Goal: Task Accomplishment & Management: Use online tool/utility

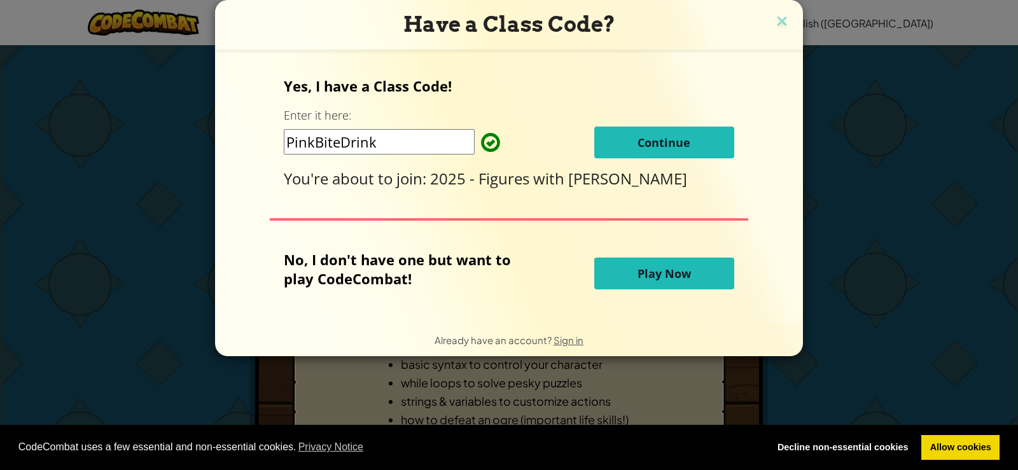
click at [967, 438] on link "Allow cookies" at bounding box center [960, 447] width 78 height 25
click at [952, 435] on link "Allow cookies" at bounding box center [960, 447] width 78 height 25
click at [952, 437] on link "Allow cookies" at bounding box center [960, 447] width 78 height 25
click at [950, 432] on div "CodeCombat uses a few essential and non-essential cookies. Privacy Notice Decli…" at bounding box center [509, 448] width 1018 height 46
click at [646, 134] on button "Continue" at bounding box center [664, 143] width 140 height 32
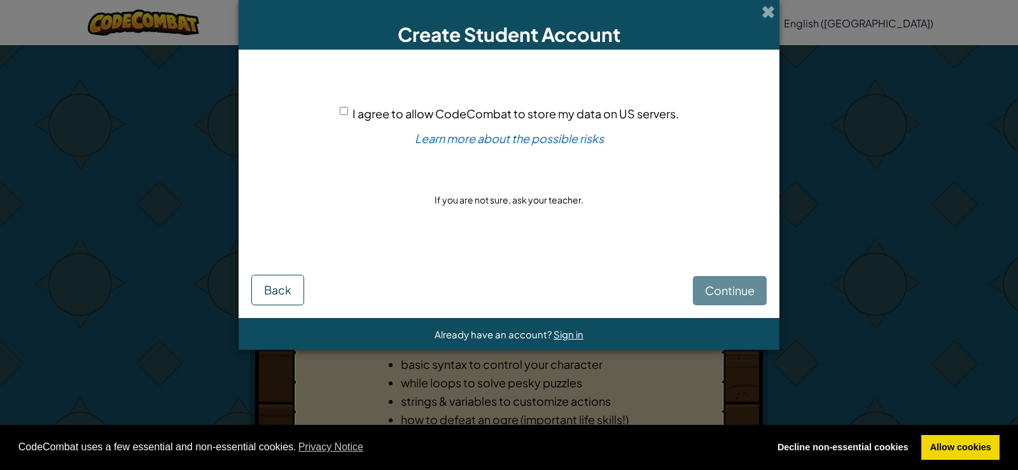
click at [350, 111] on div "I agree to allow CodeCombat to store my data on US servers." at bounding box center [509, 113] width 339 height 18
click at [342, 113] on input "I agree to allow CodeCombat to store my data on US servers." at bounding box center [344, 111] width 8 height 8
checkbox input "true"
click at [697, 302] on button "Continue" at bounding box center [730, 290] width 74 height 29
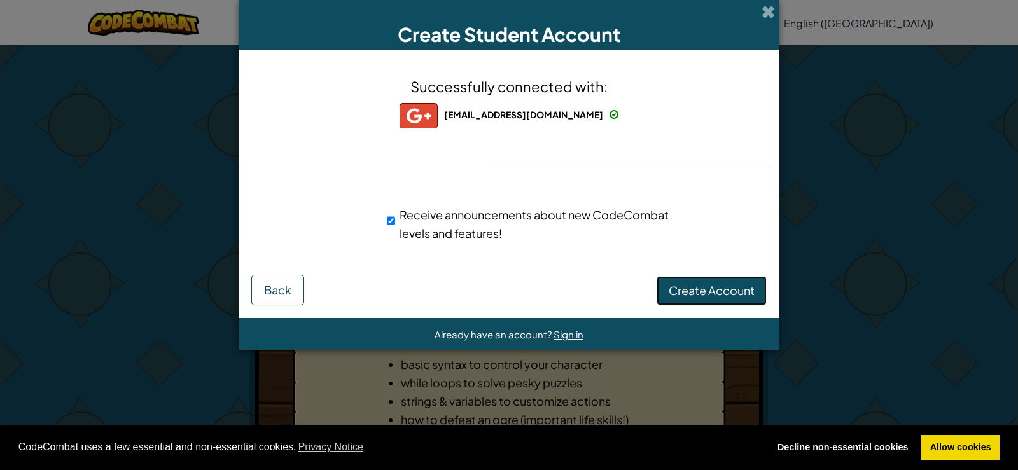
click at [735, 280] on button "Create Account" at bounding box center [712, 290] width 110 height 29
click at [735, 286] on button "Create Account" at bounding box center [712, 290] width 110 height 29
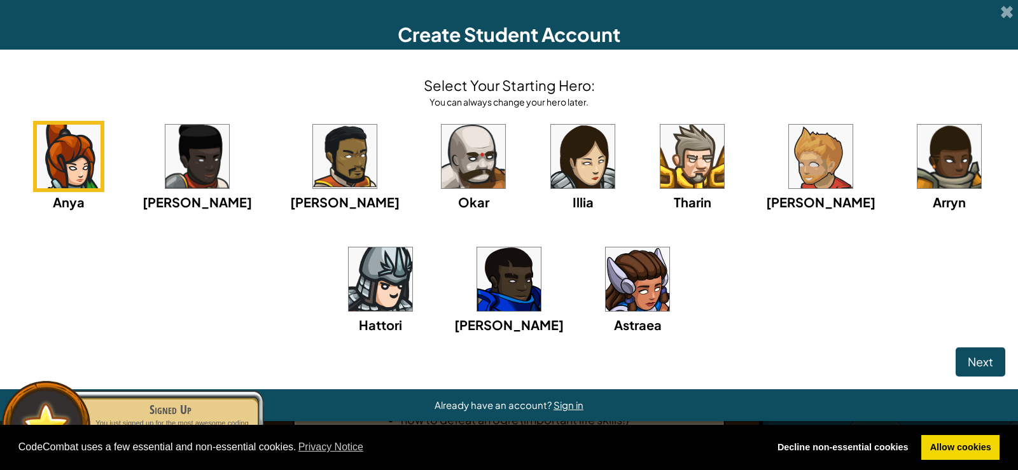
click at [477, 261] on img at bounding box center [509, 279] width 64 height 64
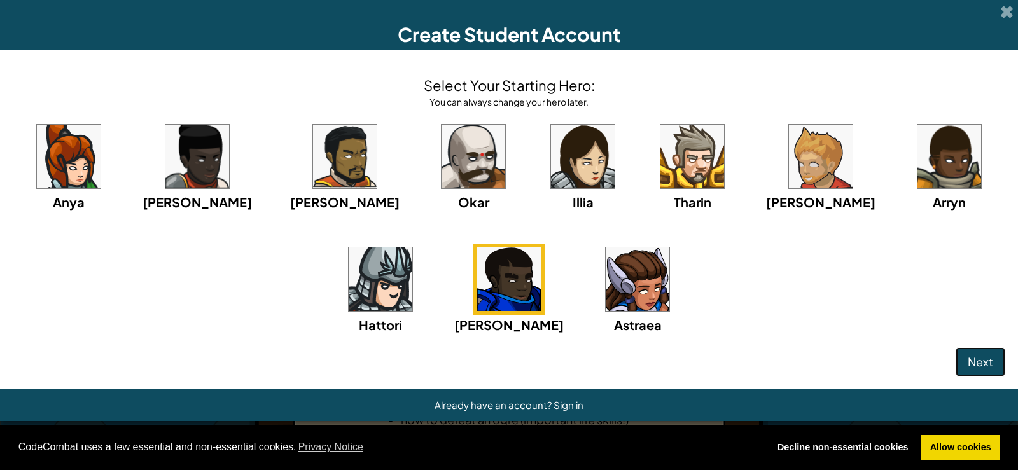
click at [970, 361] on span "Next" at bounding box center [980, 361] width 25 height 15
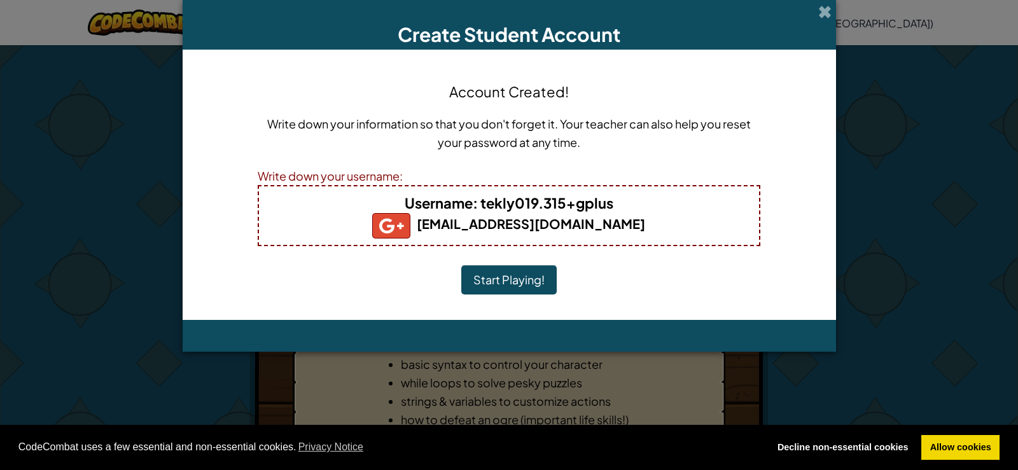
click at [538, 274] on button "Start Playing!" at bounding box center [508, 279] width 95 height 29
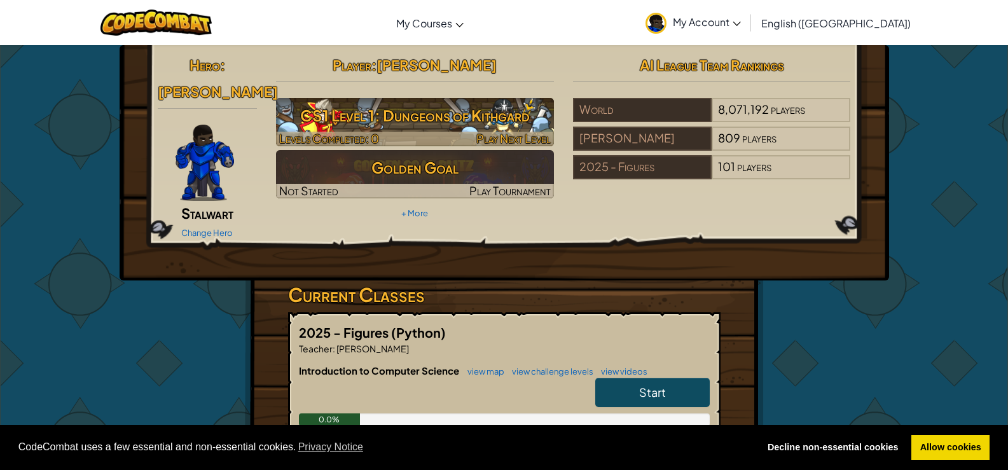
click at [436, 122] on h3 "CS1 Level 1: Dungeons of Kithgard" at bounding box center [415, 115] width 278 height 29
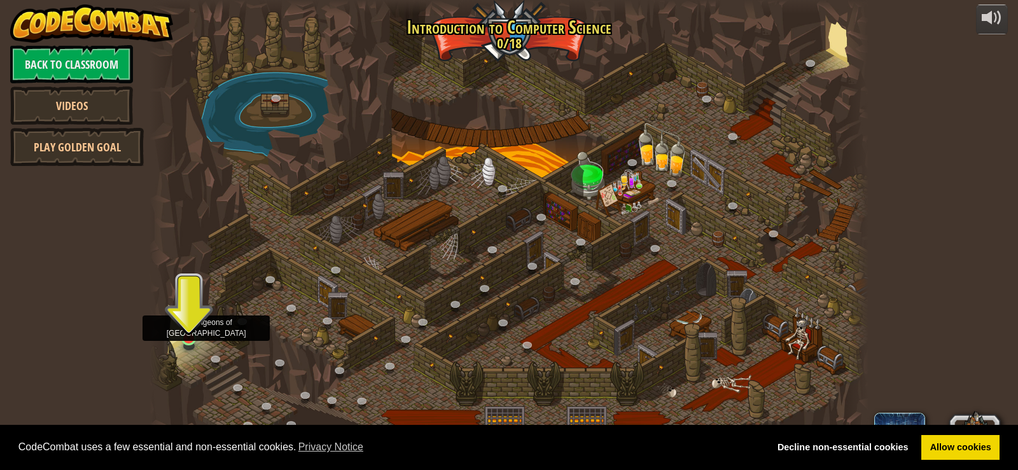
click at [192, 333] on img at bounding box center [189, 318] width 18 height 41
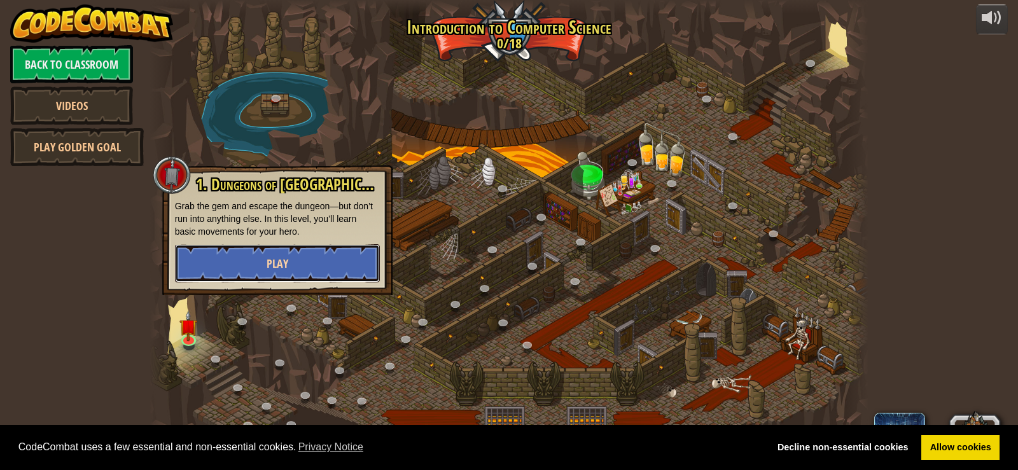
click at [304, 267] on button "Play" at bounding box center [277, 263] width 205 height 38
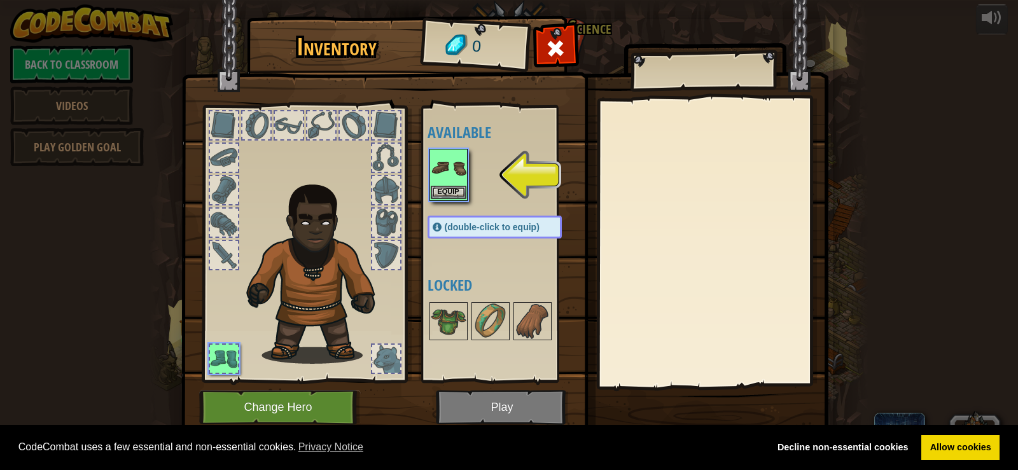
click at [452, 181] on img at bounding box center [449, 168] width 36 height 36
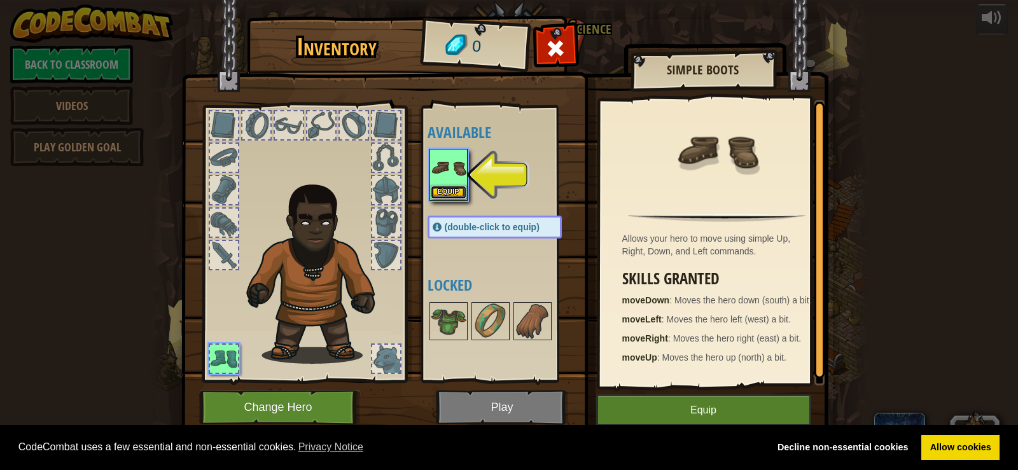
click at [443, 192] on button "Equip" at bounding box center [449, 192] width 36 height 13
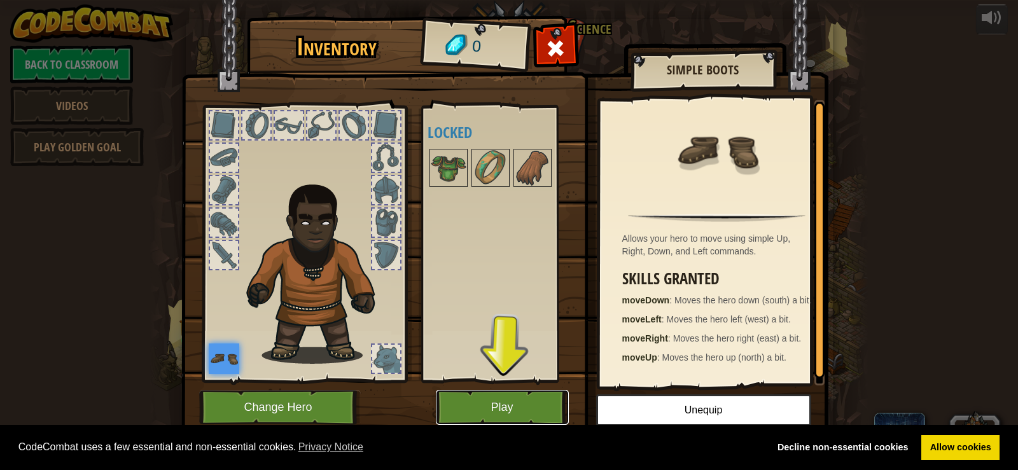
click at [517, 396] on button "Play" at bounding box center [502, 407] width 133 height 35
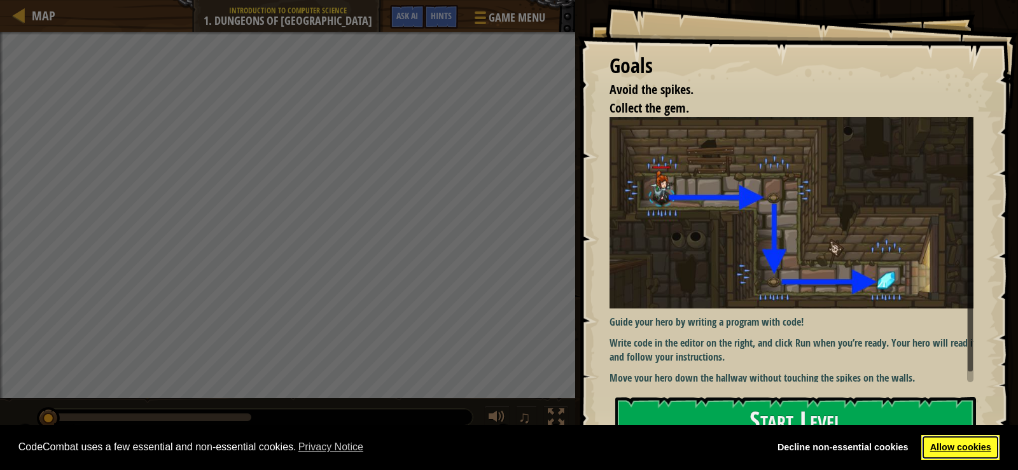
click at [943, 438] on link "Allow cookies" at bounding box center [960, 447] width 78 height 25
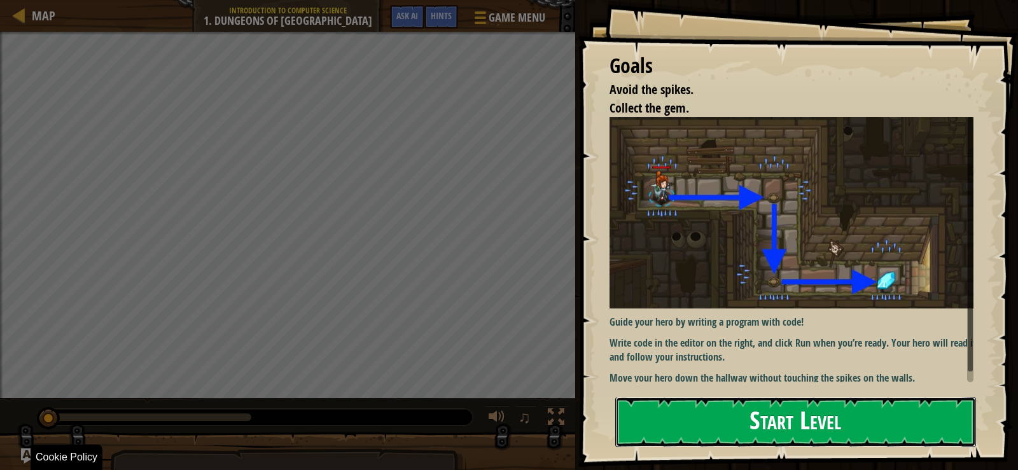
click at [847, 445] on button "Start Level" at bounding box center [795, 422] width 361 height 50
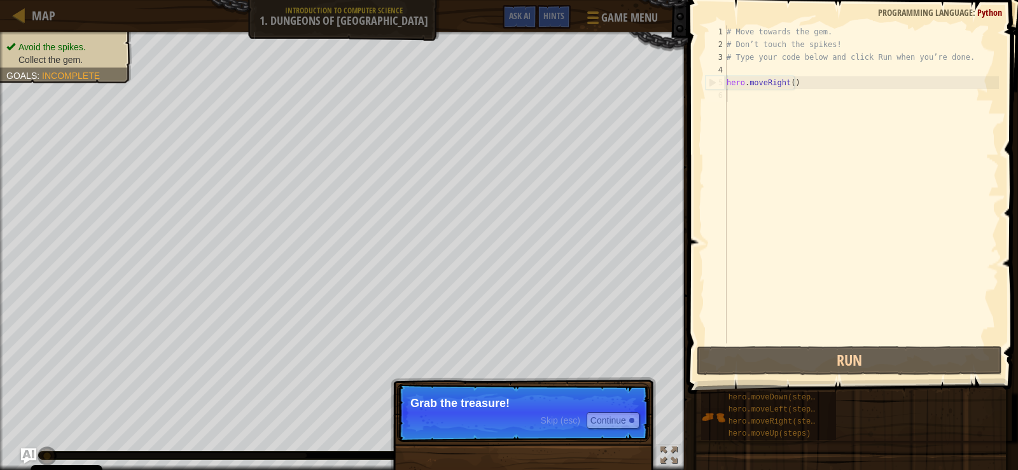
click at [501, 422] on p "Skip (esc) Continue Grab the treasure!" at bounding box center [523, 413] width 253 height 59
click at [611, 419] on button "Continue" at bounding box center [613, 420] width 53 height 17
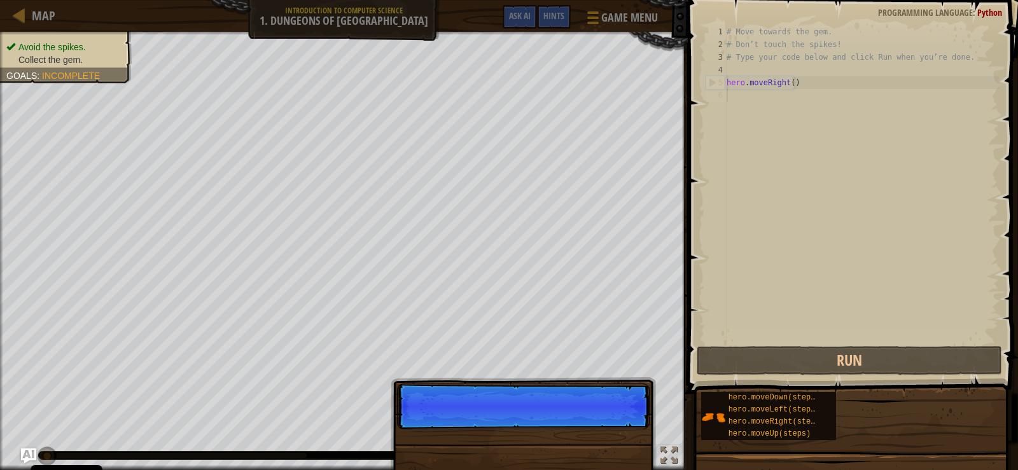
scroll to position [6, 0]
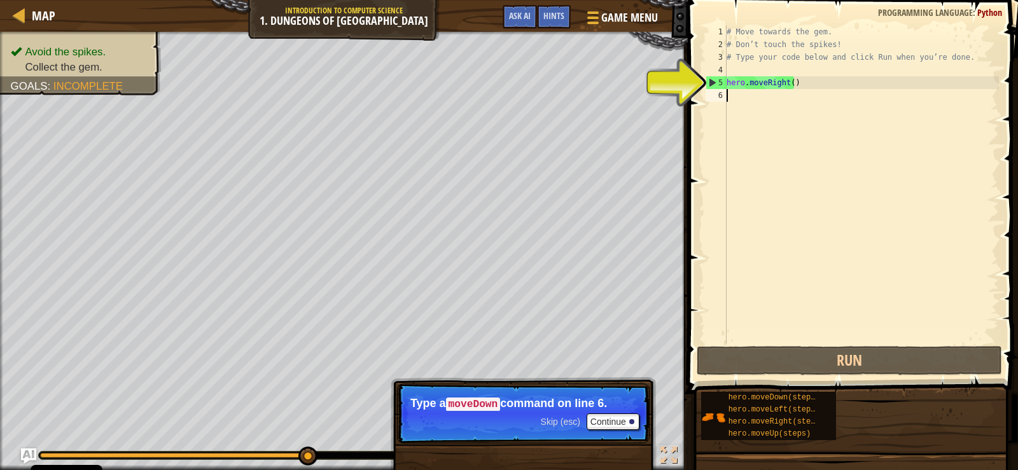
click at [751, 87] on div "# Move towards the gem. # Don’t touch the spikes! # Type your code below and cl…" at bounding box center [861, 197] width 275 height 344
type textarea "hero.moveRight()"
click at [625, 415] on button "Continue" at bounding box center [613, 422] width 53 height 17
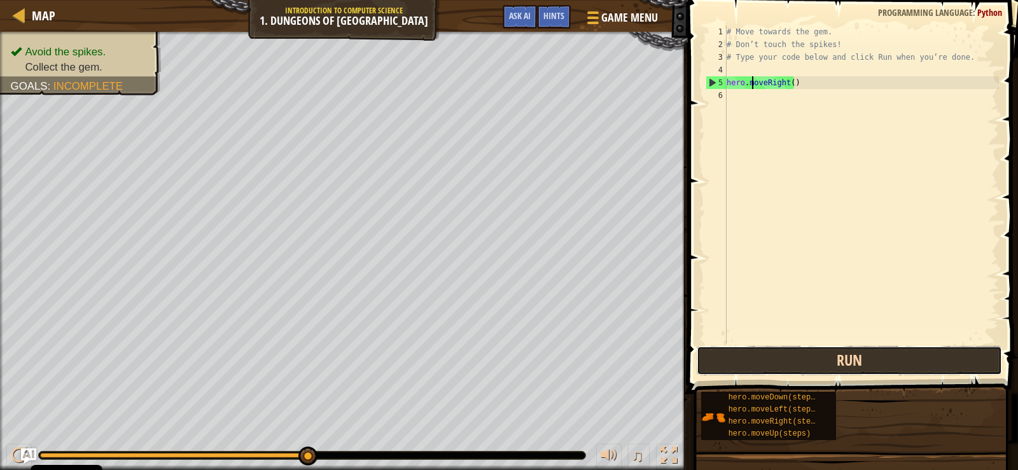
click at [758, 360] on button "Run" at bounding box center [849, 360] width 305 height 29
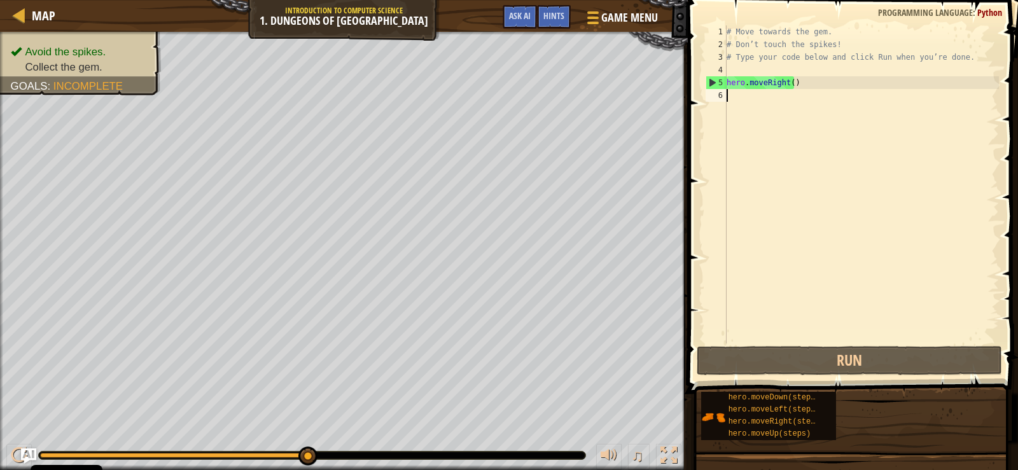
click at [746, 105] on div "# Move towards the gem. # Don’t touch the spikes! # Type your code below and cl…" at bounding box center [861, 197] width 275 height 344
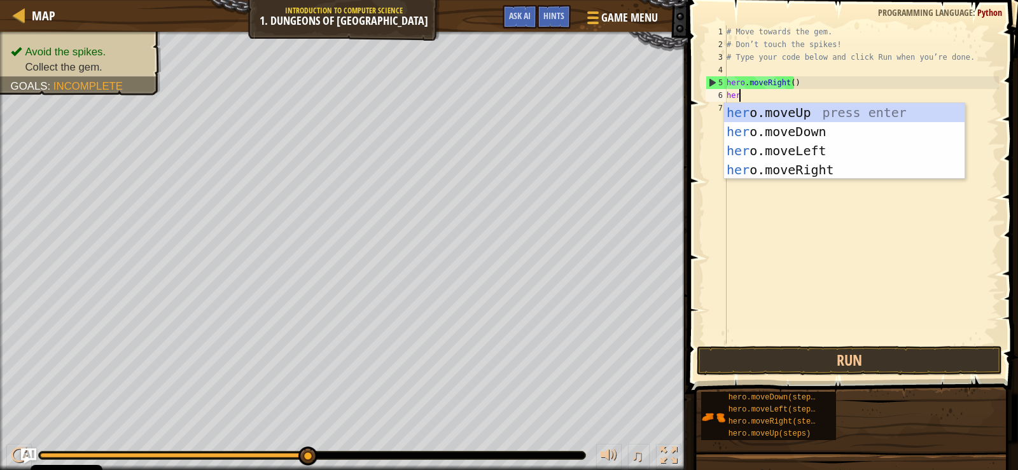
type textarea "hero"
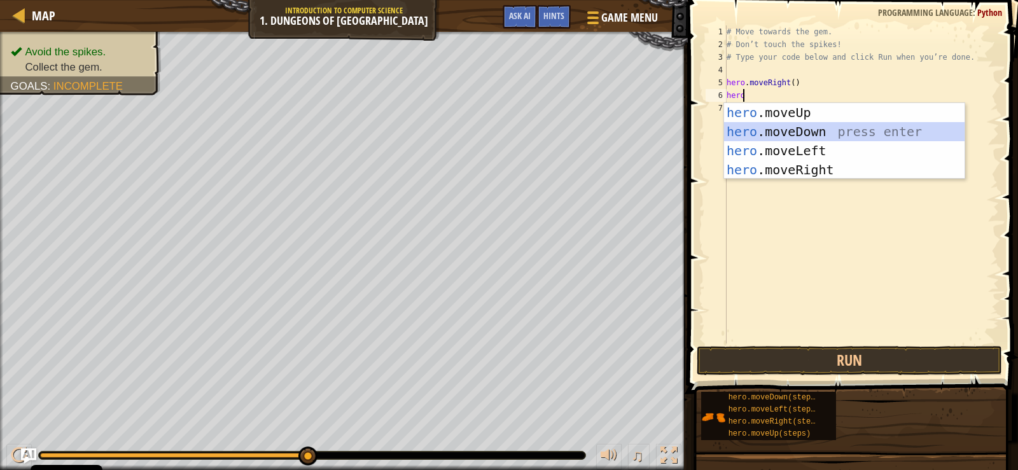
click at [759, 130] on div "hero .moveUp press enter hero .moveDown press enter hero .moveLeft press enter …" at bounding box center [844, 160] width 240 height 115
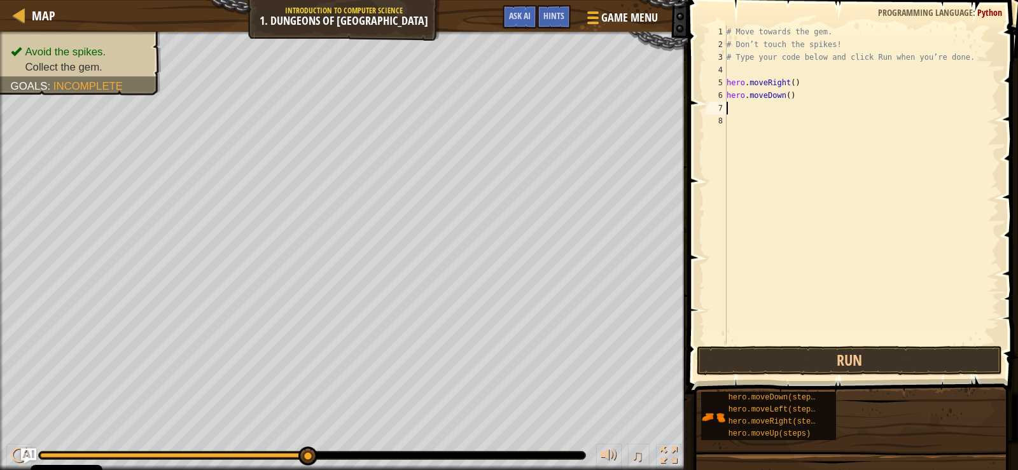
scroll to position [6, 0]
click at [928, 354] on button "Run" at bounding box center [849, 360] width 305 height 29
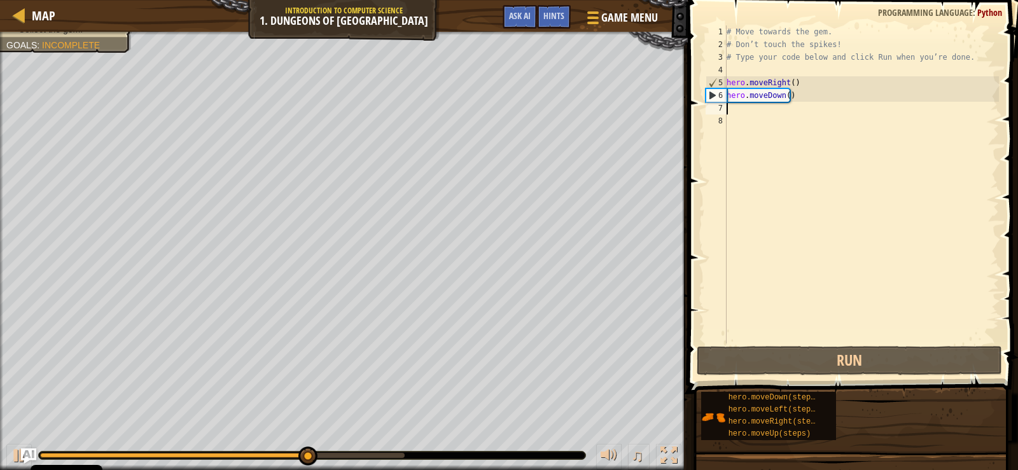
click at [763, 128] on div "# Move towards the gem. # Don’t touch the spikes! # Type your code below and cl…" at bounding box center [861, 197] width 275 height 344
click at [732, 108] on div "# Move towards the gem. # Don’t touch the spikes! # Type your code below and cl…" at bounding box center [861, 197] width 275 height 344
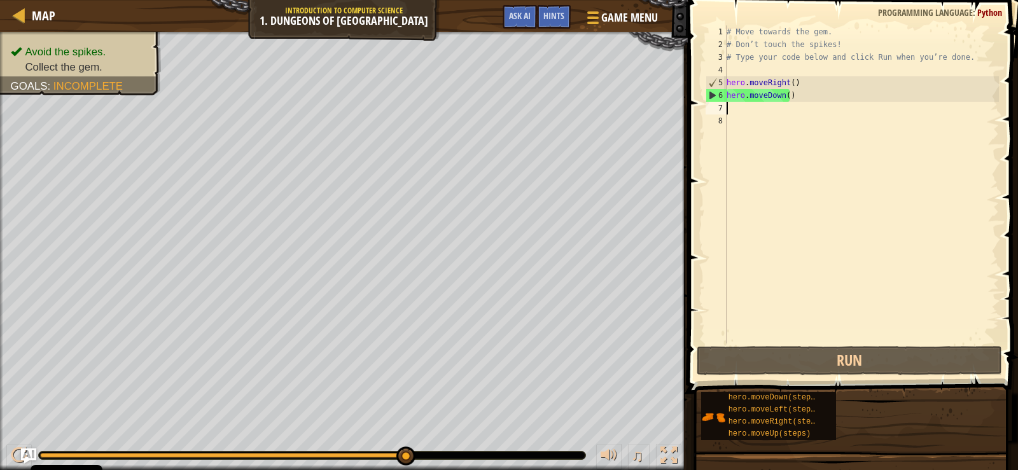
type textarea "h"
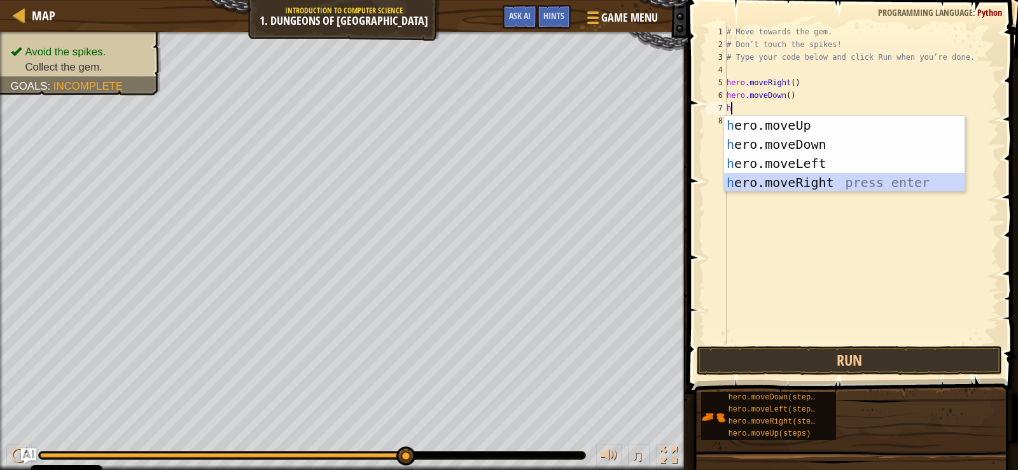
click at [846, 182] on div "h ero.moveUp press enter h ero.moveDown press enter h ero.moveLeft press enter …" at bounding box center [844, 173] width 240 height 115
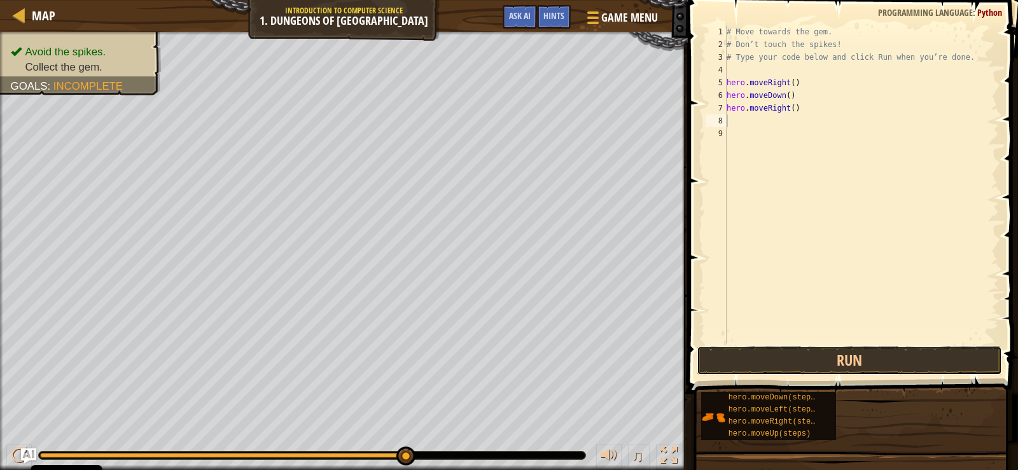
drag, startPoint x: 892, startPoint y: 347, endPoint x: 892, endPoint y: 340, distance: 7.0
click at [892, 346] on button "Run" at bounding box center [849, 360] width 305 height 29
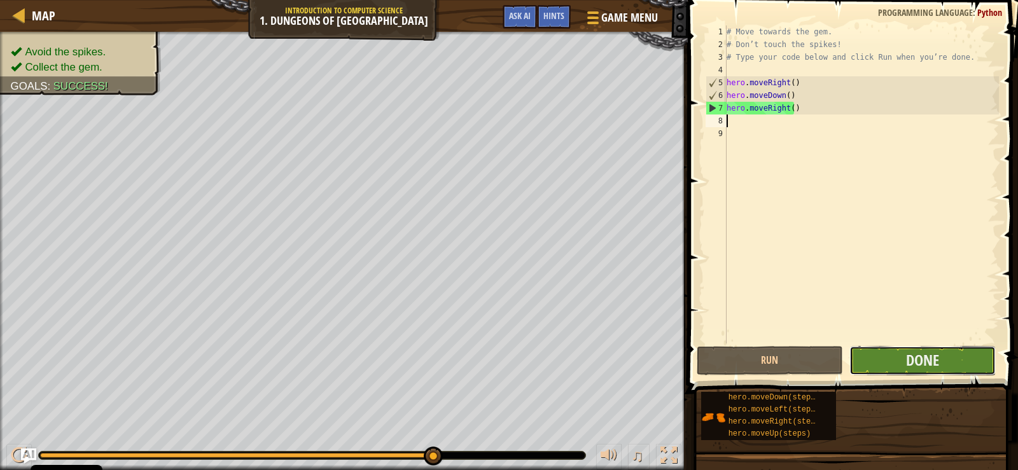
click at [969, 362] on button "Done" at bounding box center [922, 360] width 146 height 29
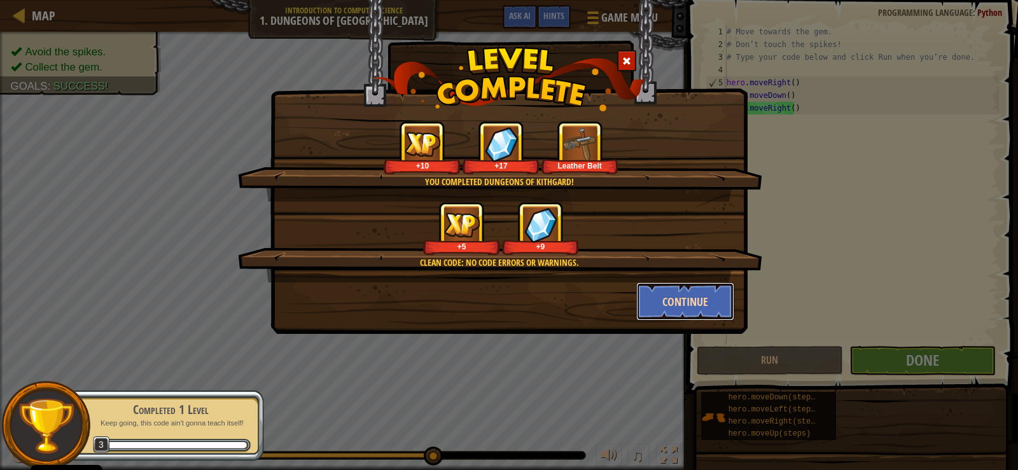
click at [654, 284] on button "Continue" at bounding box center [685, 301] width 99 height 38
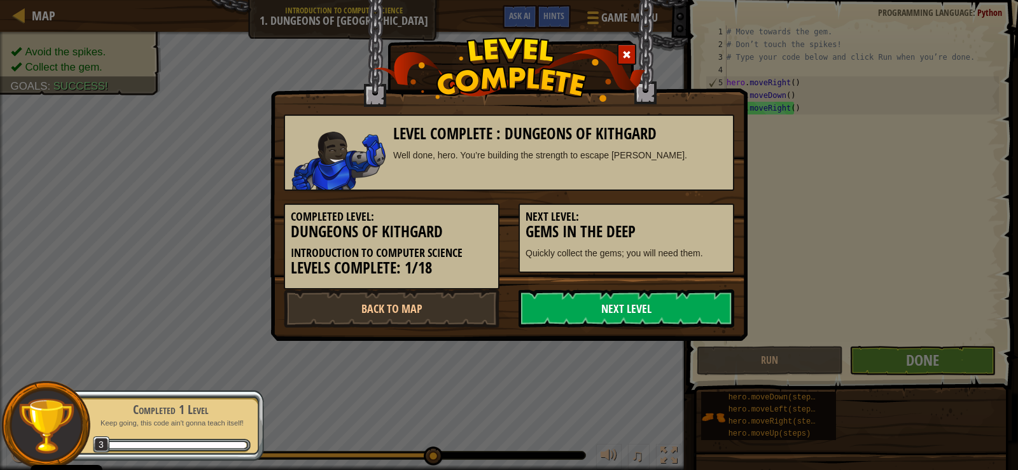
click at [691, 308] on link "Next Level" at bounding box center [626, 308] width 216 height 38
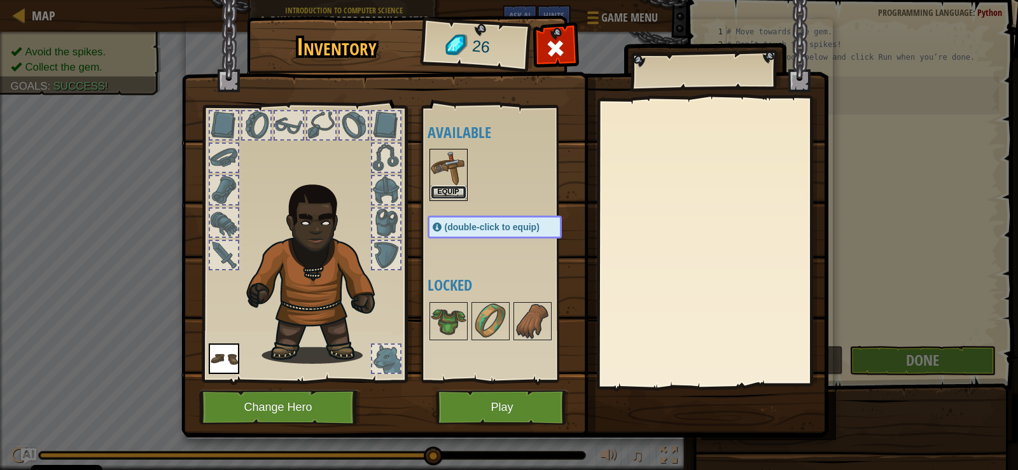
click at [442, 196] on button "Equip" at bounding box center [449, 192] width 36 height 13
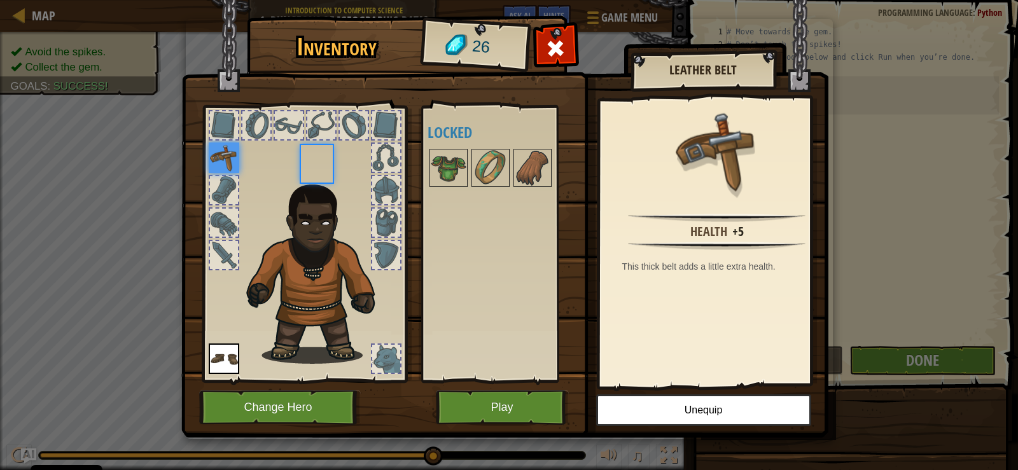
click at [442, 196] on div "Available Equip Equip (double-click to equip) Locked" at bounding box center [508, 243] width 160 height 265
click at [457, 183] on img at bounding box center [449, 168] width 36 height 36
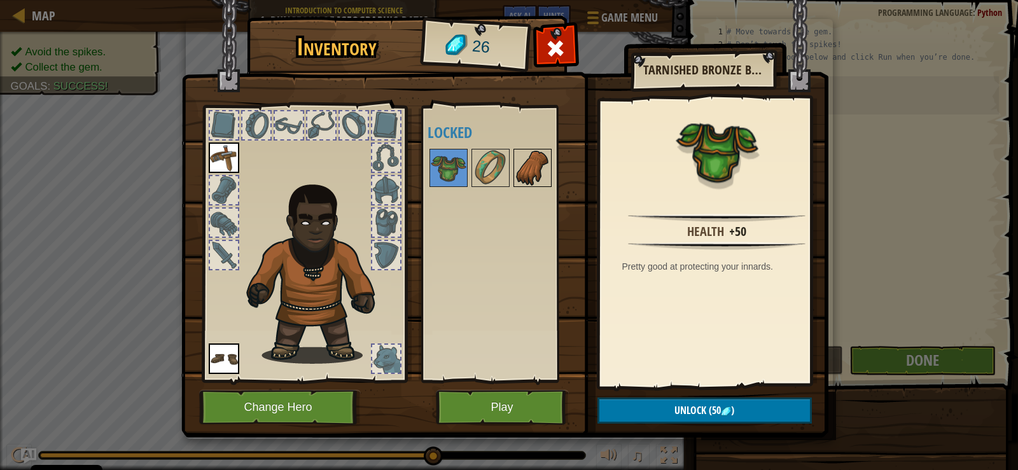
click at [529, 181] on img at bounding box center [533, 168] width 36 height 36
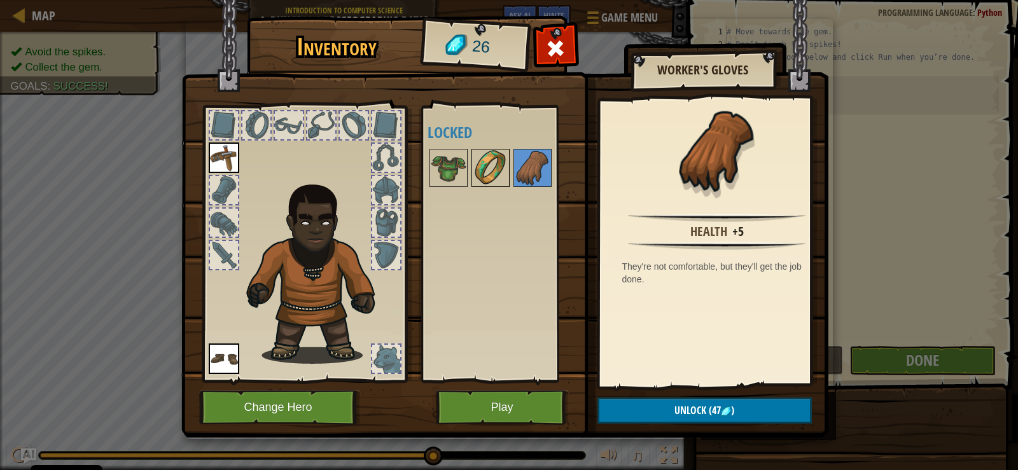
click at [495, 180] on img at bounding box center [491, 168] width 36 height 36
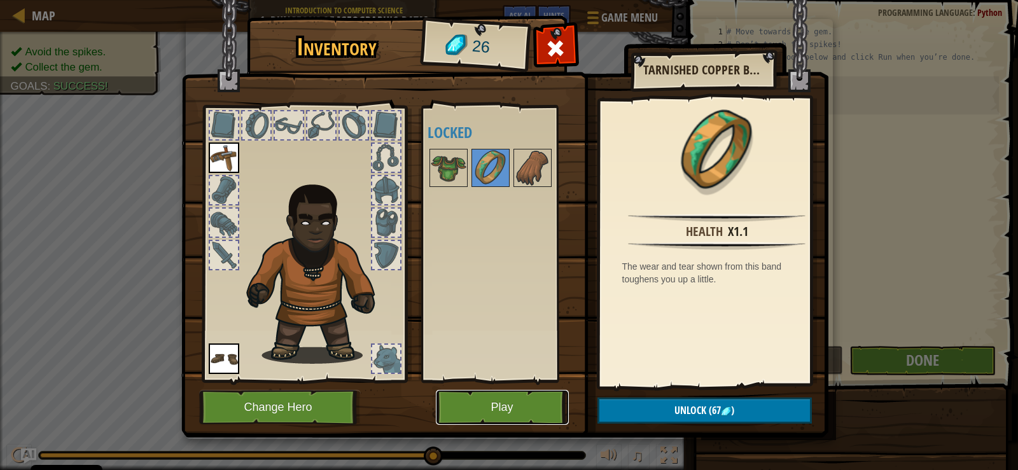
click at [502, 396] on button "Play" at bounding box center [502, 407] width 133 height 35
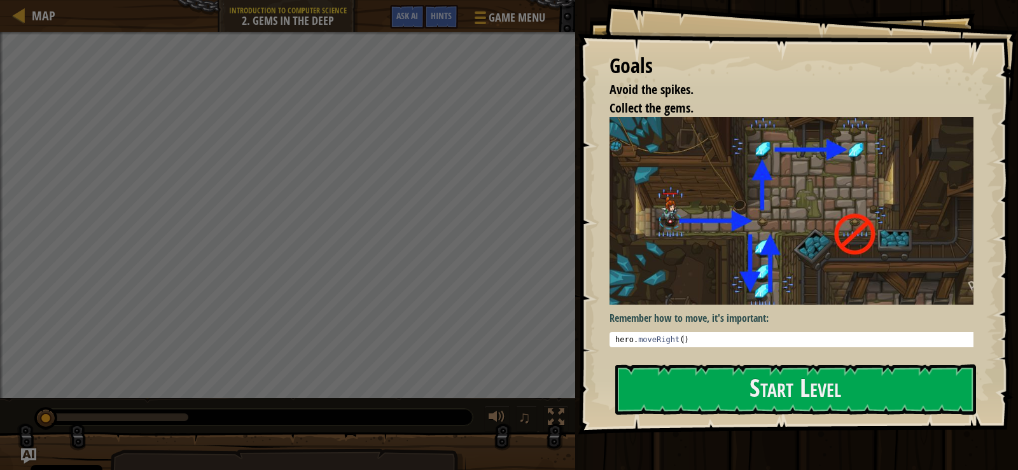
click at [718, 363] on div "Goals Avoid the spikes. Collect the gems. Remember how to move, it's important:…" at bounding box center [798, 217] width 440 height 435
click at [727, 390] on button "Start Level" at bounding box center [795, 390] width 361 height 50
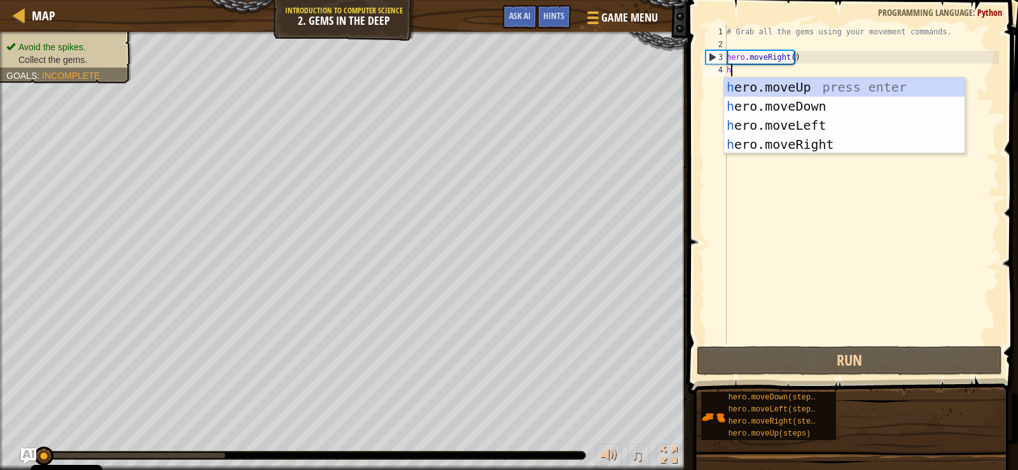
scroll to position [6, 0]
type textarea "he"
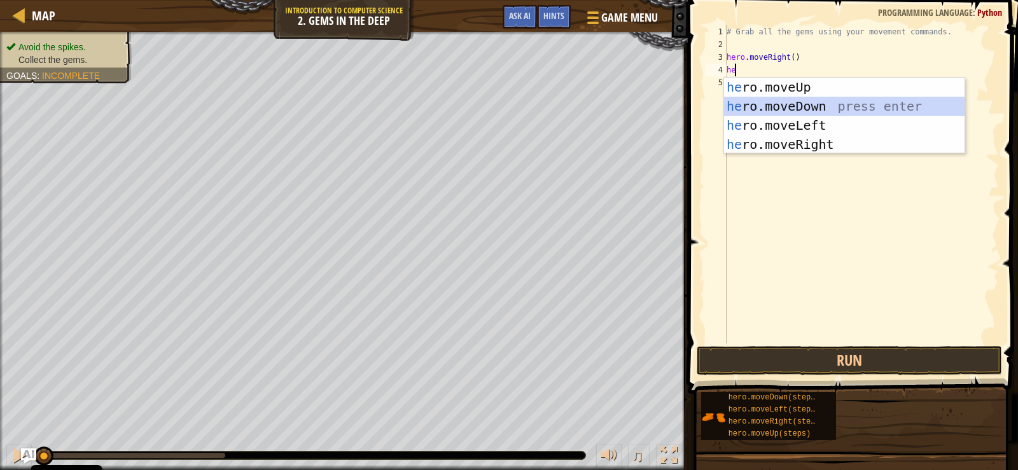
click at [778, 104] on div "he ro.moveUp press enter he ro.moveDown press enter he ro.moveLeft press enter …" at bounding box center [844, 135] width 240 height 115
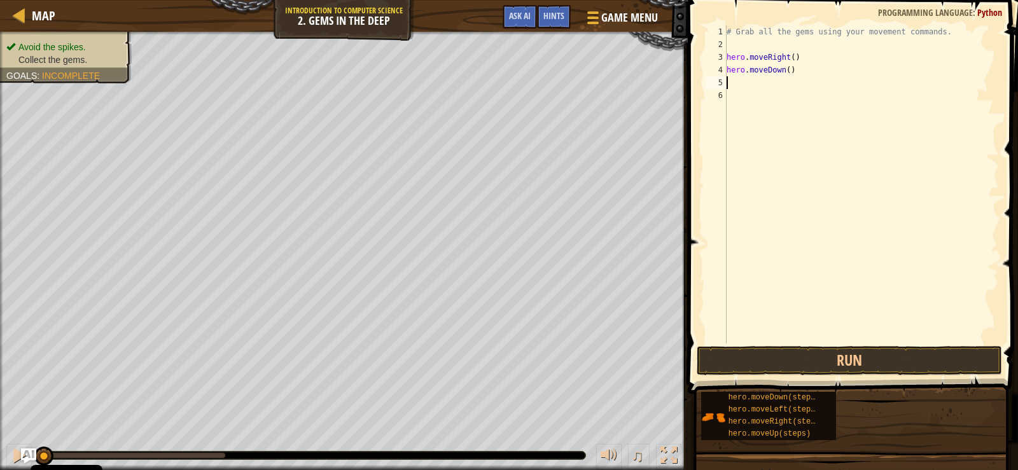
type textarea "h"
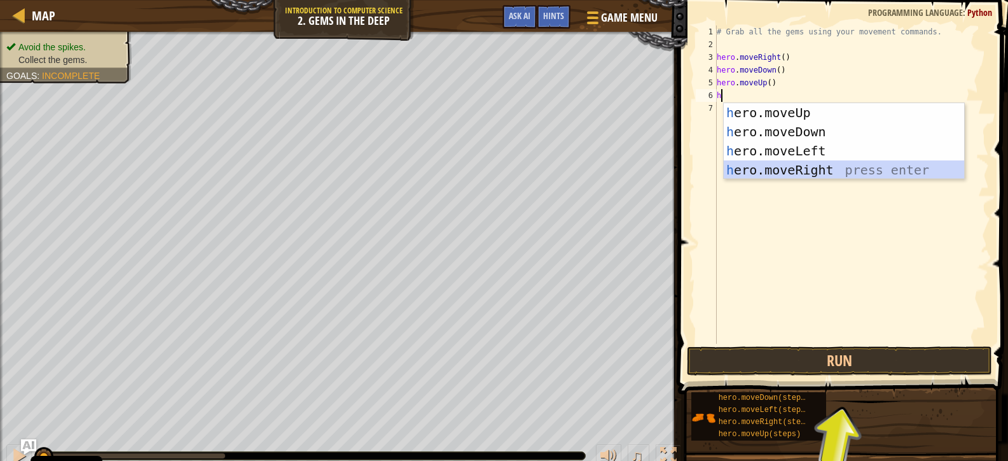
click at [806, 166] on div "h ero.moveUp press enter h ero.moveDown press enter h ero.moveLeft press enter …" at bounding box center [844, 160] width 240 height 115
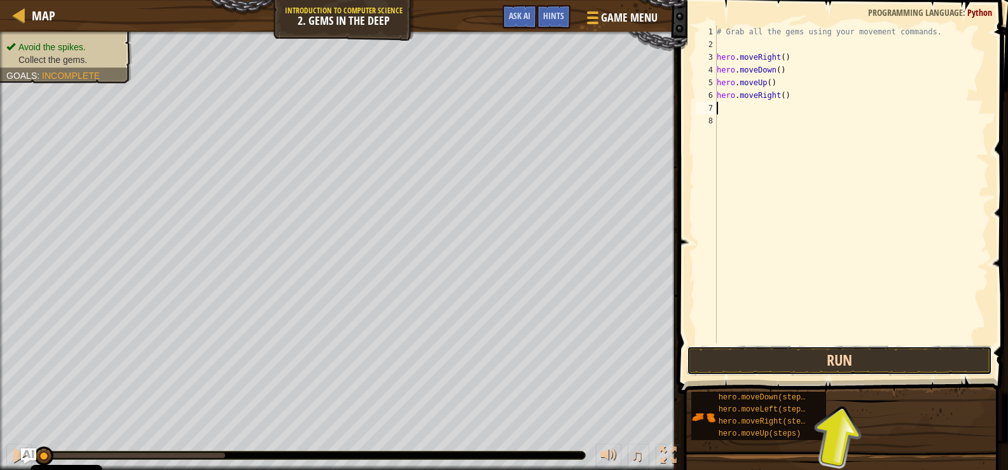
click at [839, 358] on button "Run" at bounding box center [839, 360] width 305 height 29
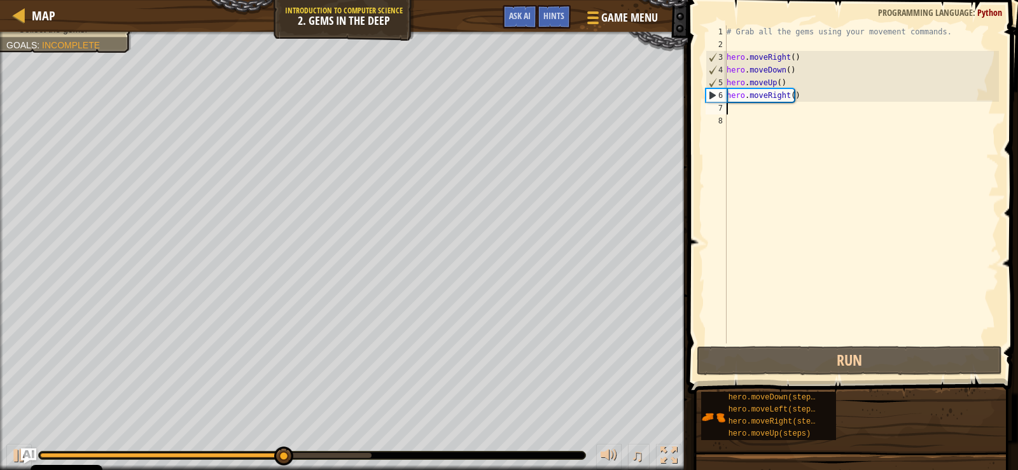
type textarea "h"
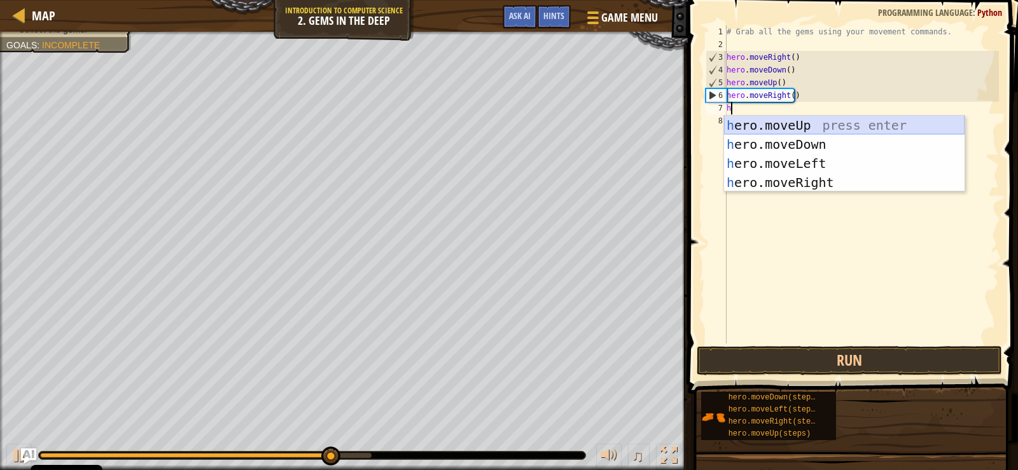
click at [783, 127] on div "h ero.moveUp press enter h ero.moveDown press enter h ero.moveLeft press enter …" at bounding box center [844, 173] width 240 height 115
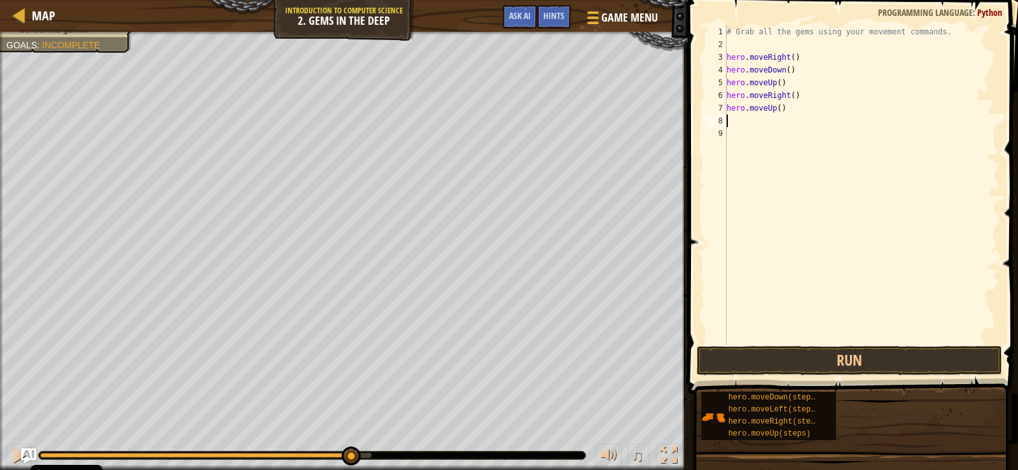
type textarea "h"
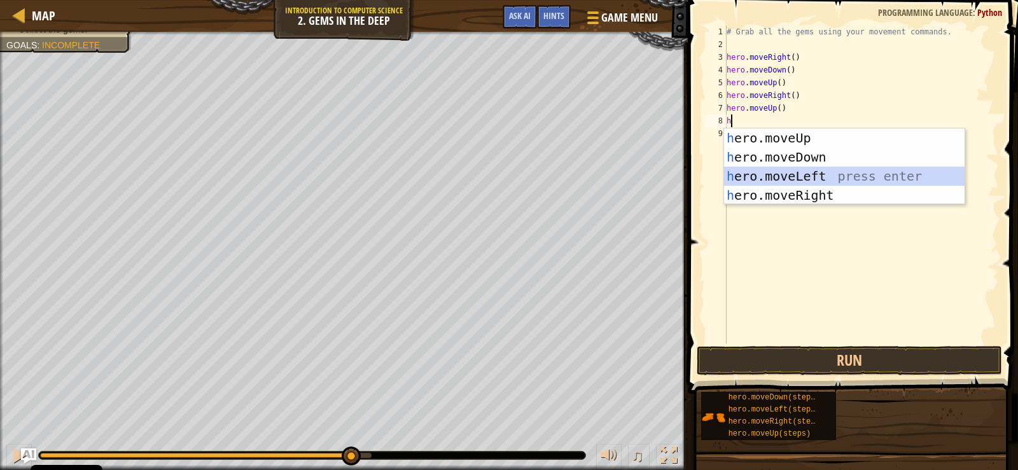
click at [788, 167] on div "h ero.moveUp press enter h ero.moveDown press enter h ero.moveLeft press enter …" at bounding box center [844, 186] width 240 height 115
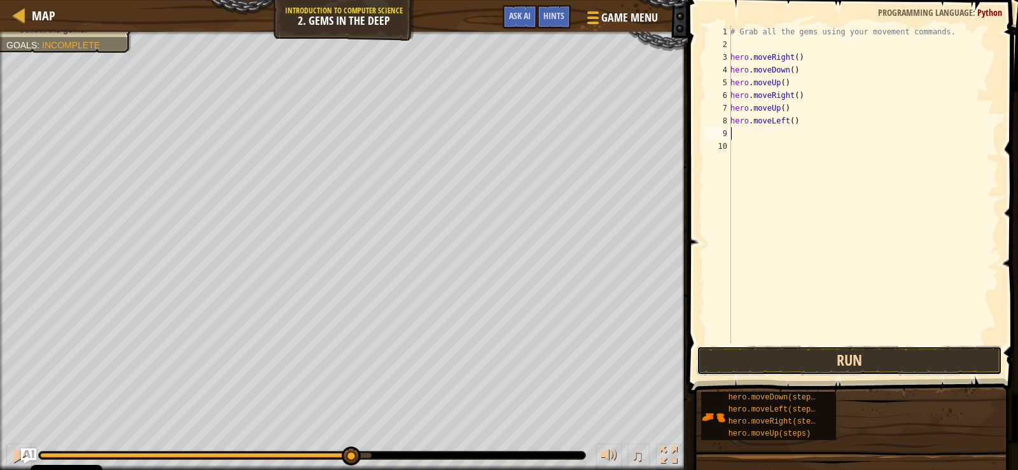
click at [865, 364] on button "Run" at bounding box center [849, 360] width 305 height 29
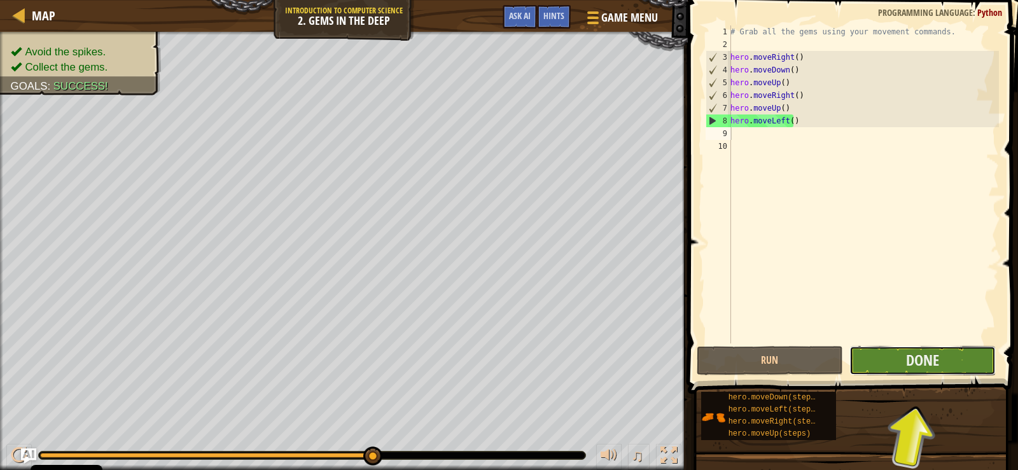
click at [894, 352] on button "Done" at bounding box center [922, 360] width 146 height 29
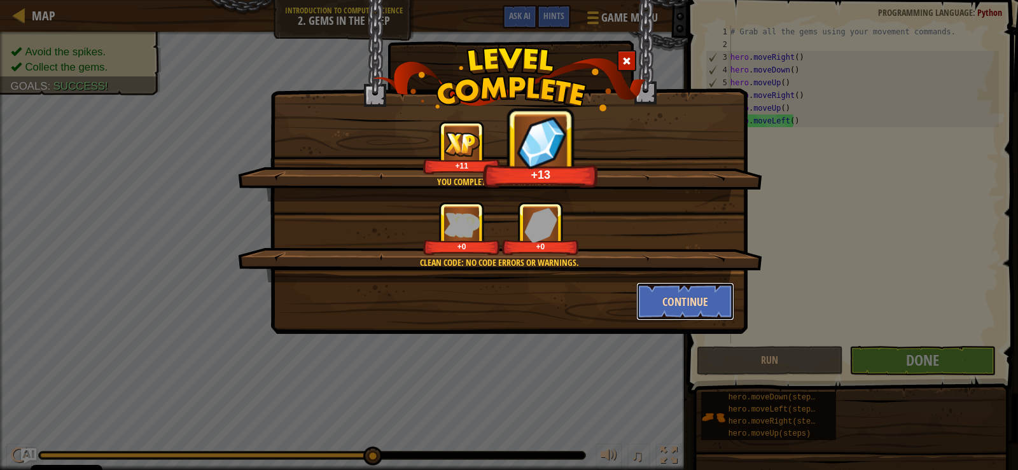
click at [677, 295] on button "Continue" at bounding box center [685, 301] width 99 height 38
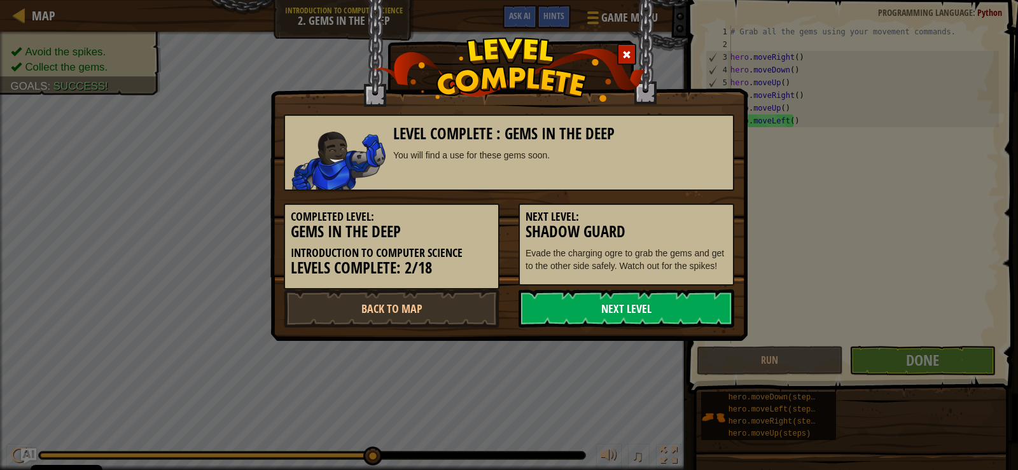
click at [659, 299] on link "Next Level" at bounding box center [626, 308] width 216 height 38
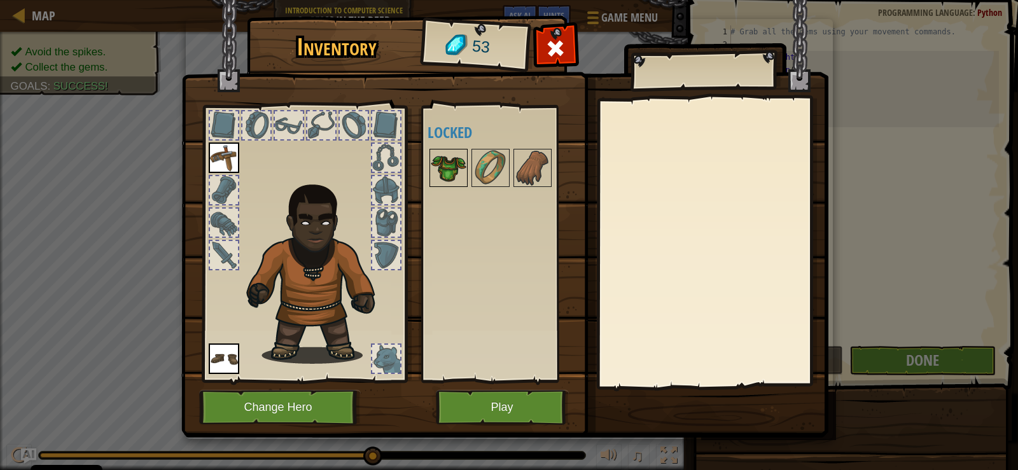
click at [441, 165] on img at bounding box center [449, 168] width 36 height 36
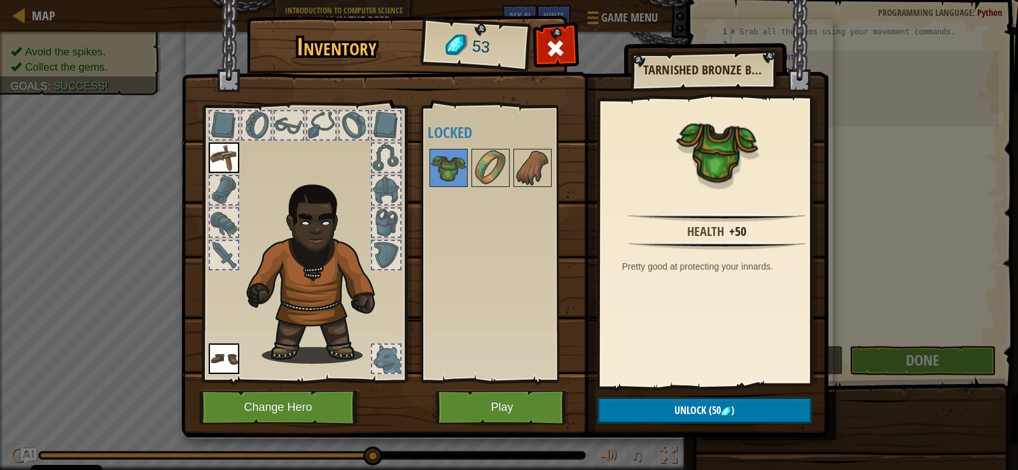
click at [511, 172] on div at bounding box center [508, 168] width 160 height 42
click at [492, 150] on div at bounding box center [490, 168] width 38 height 38
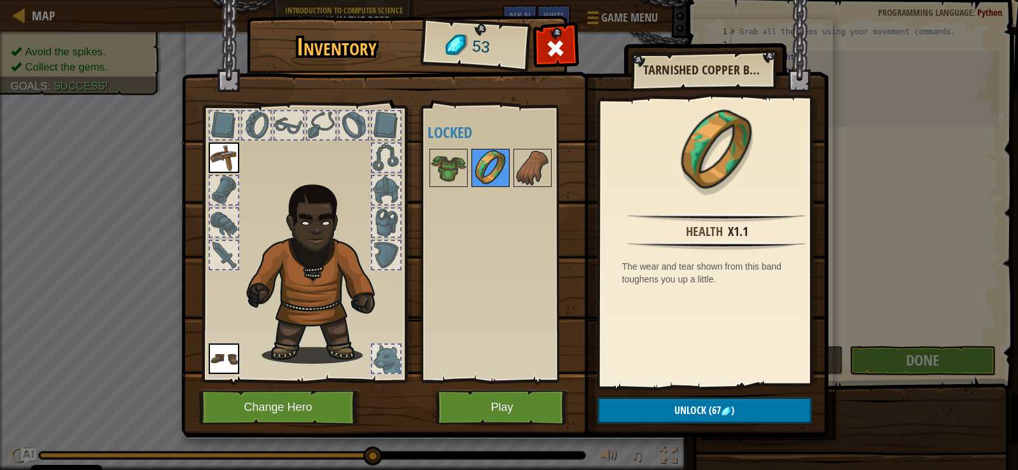
click at [492, 150] on div at bounding box center [490, 168] width 38 height 38
click at [523, 156] on img at bounding box center [533, 168] width 36 height 36
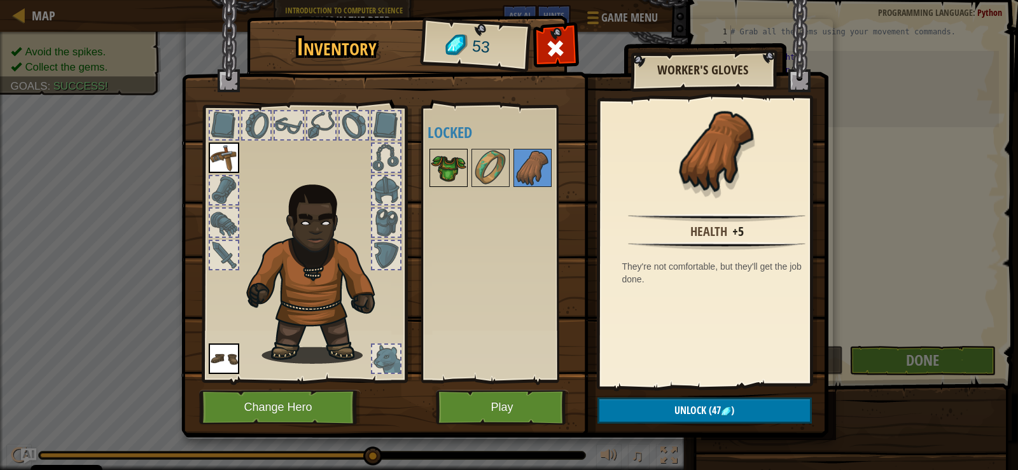
click at [456, 173] on img at bounding box center [449, 168] width 36 height 36
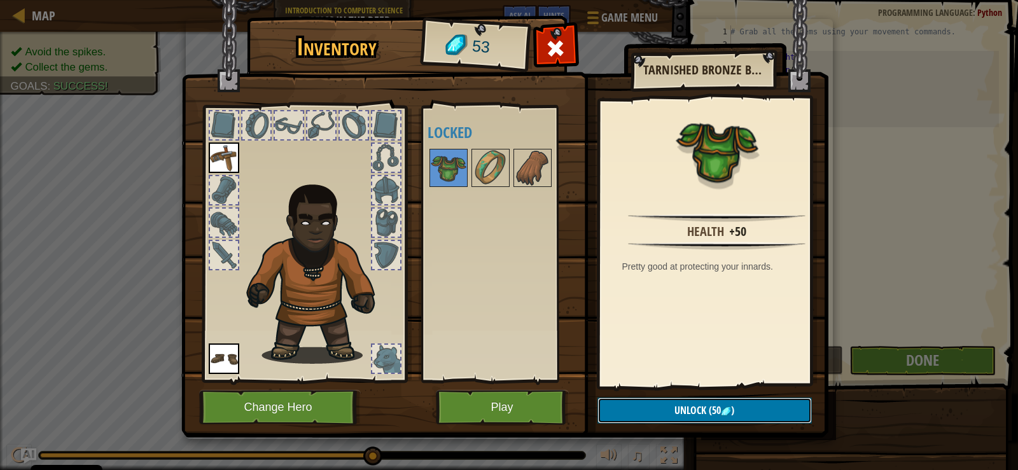
click at [657, 402] on button "Unlock (50 )" at bounding box center [704, 411] width 214 height 26
click at [655, 407] on button "Confirm" at bounding box center [704, 411] width 214 height 26
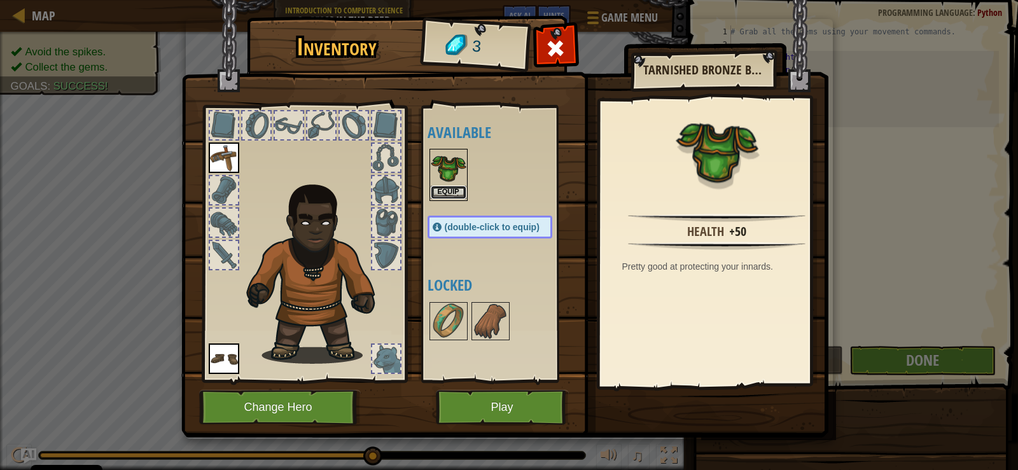
click at [446, 195] on button "Equip" at bounding box center [449, 192] width 36 height 13
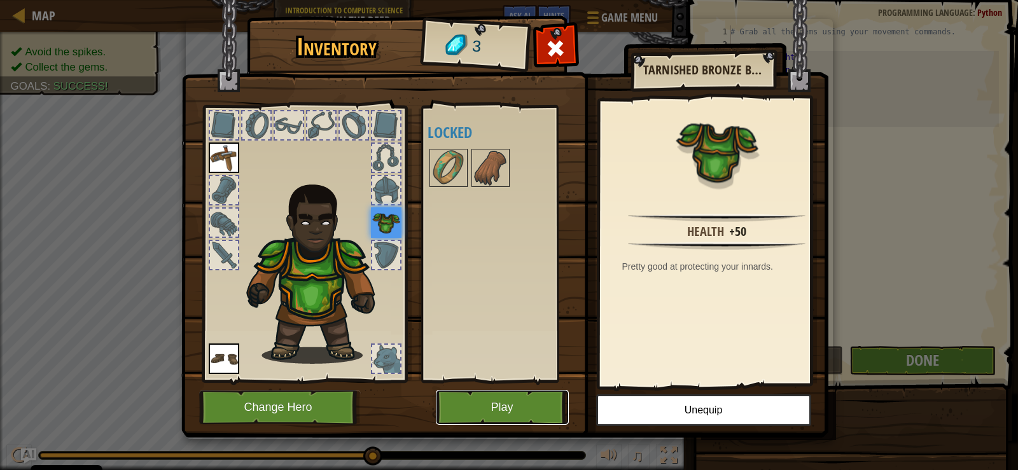
click at [508, 407] on button "Play" at bounding box center [502, 407] width 133 height 35
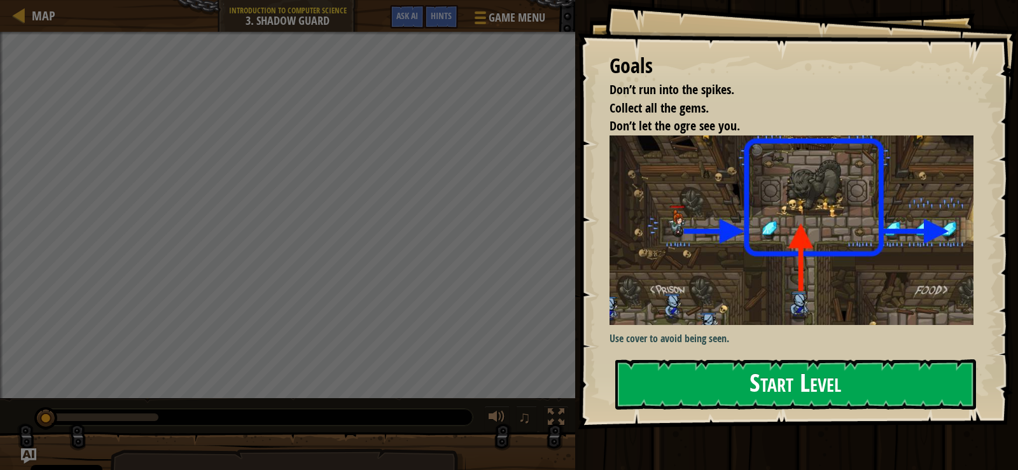
click at [782, 400] on button "Start Level" at bounding box center [795, 384] width 361 height 50
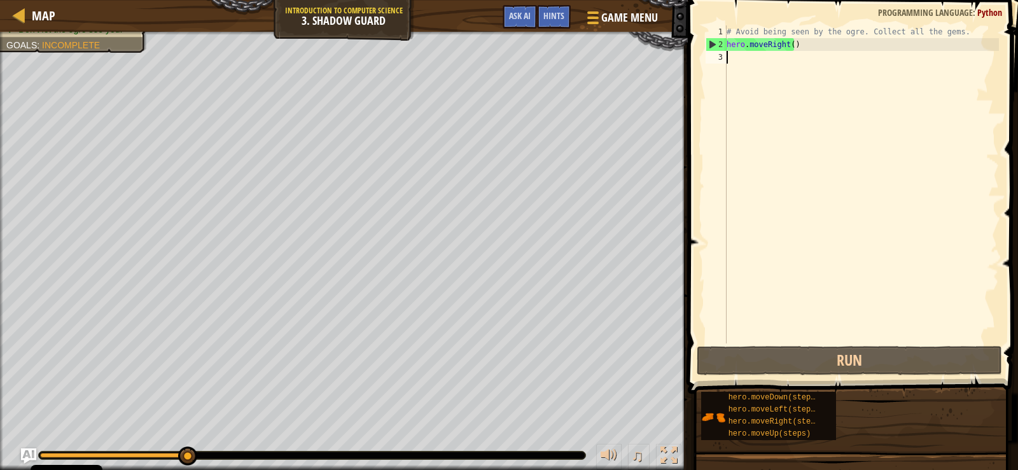
type textarea "h"
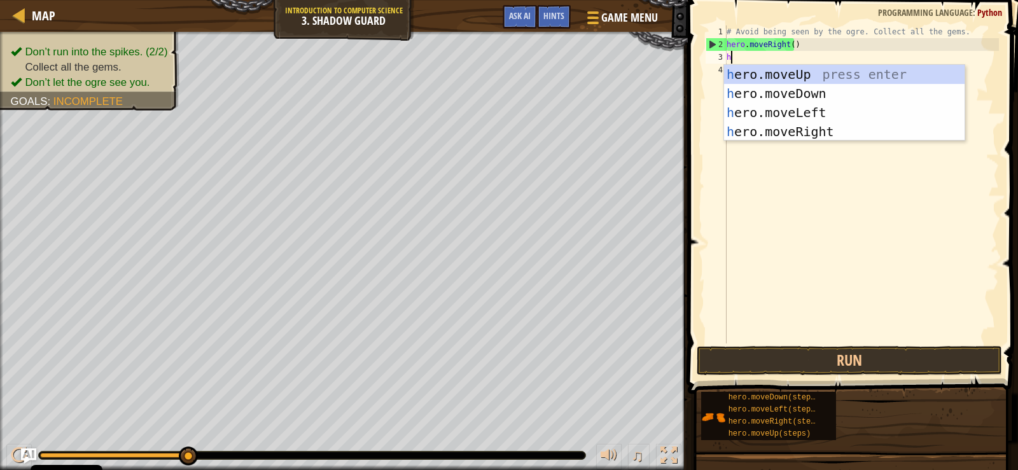
scroll to position [6, 0]
click at [818, 122] on div "h ero.moveUp press enter h ero.moveDown press enter h ero.moveLeft press enter …" at bounding box center [844, 122] width 240 height 115
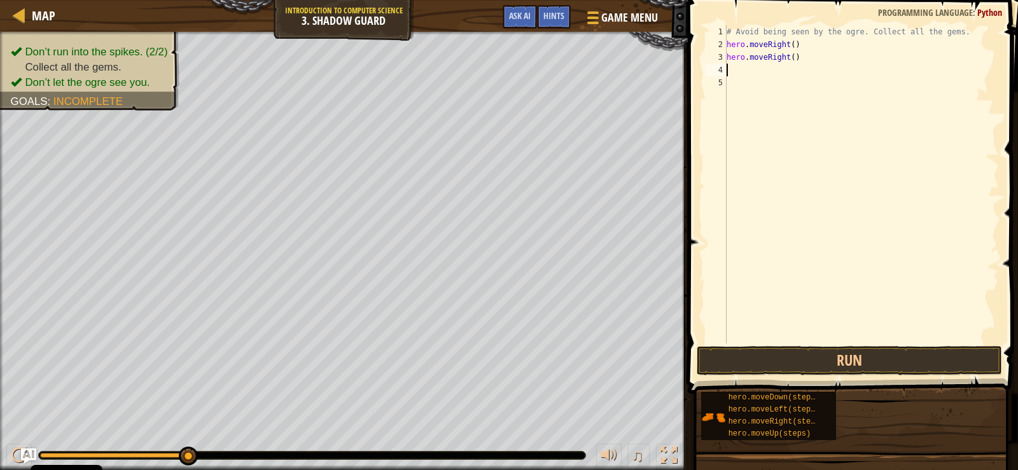
type textarea "h"
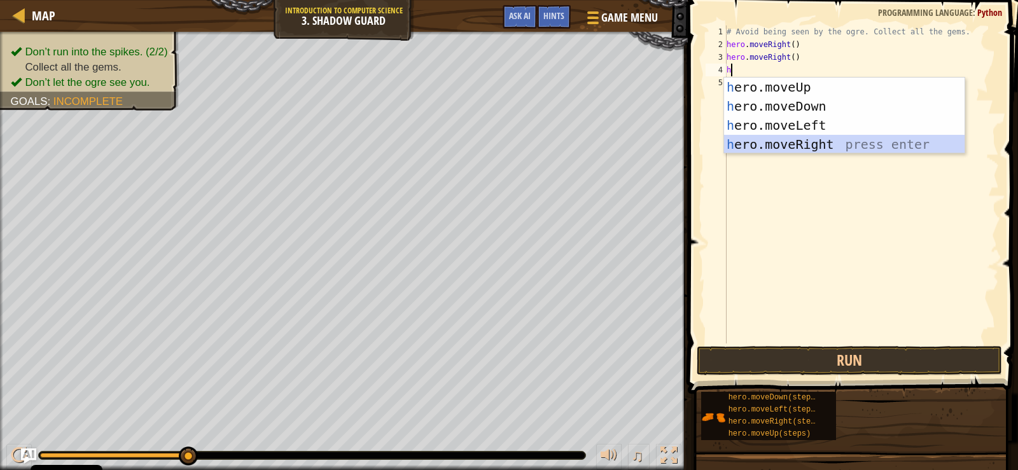
click at [807, 137] on div "h ero.moveUp press enter h ero.moveDown press enter h ero.moveLeft press enter …" at bounding box center [844, 135] width 240 height 115
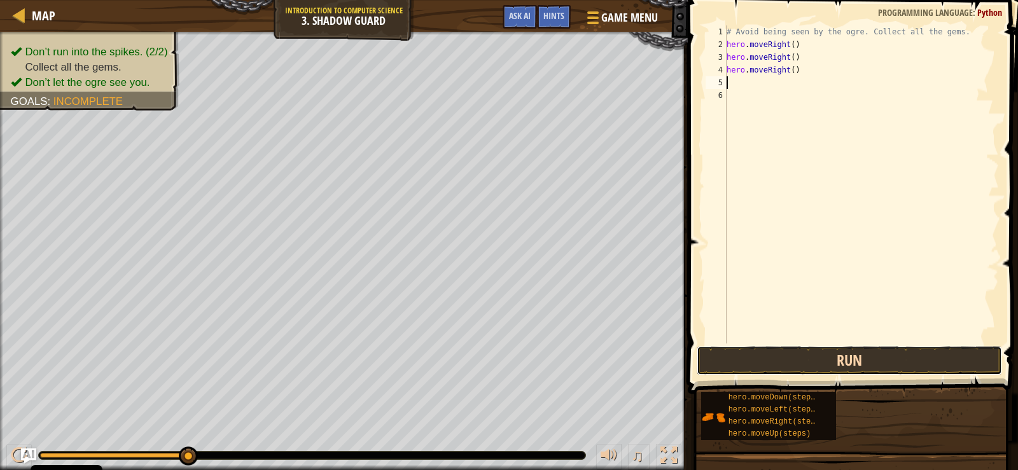
drag, startPoint x: 840, startPoint y: 346, endPoint x: 844, endPoint y: 354, distance: 9.1
click at [840, 348] on button "Run" at bounding box center [849, 360] width 305 height 29
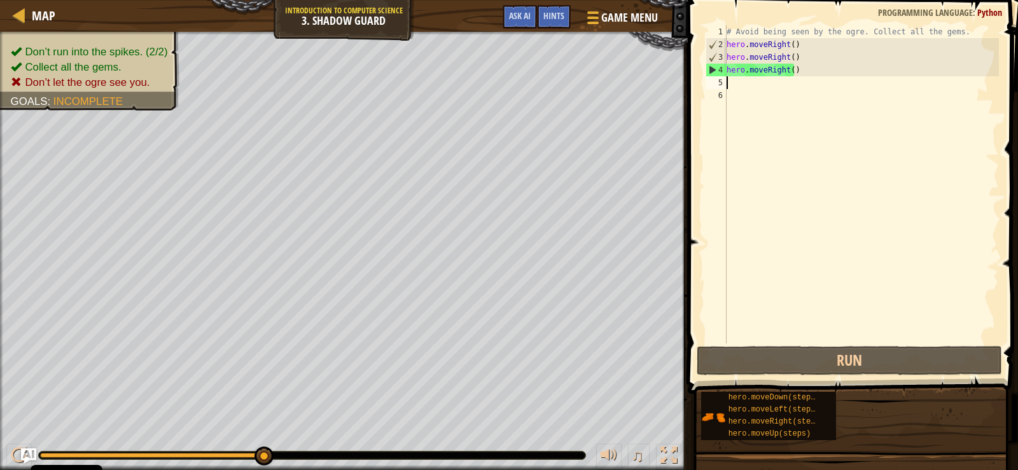
click at [753, 69] on div "# Avoid being seen by the ogre. Collect all the gems. hero . moveRight ( ) hero…" at bounding box center [861, 197] width 275 height 344
type textarea "hero.oveRight()"
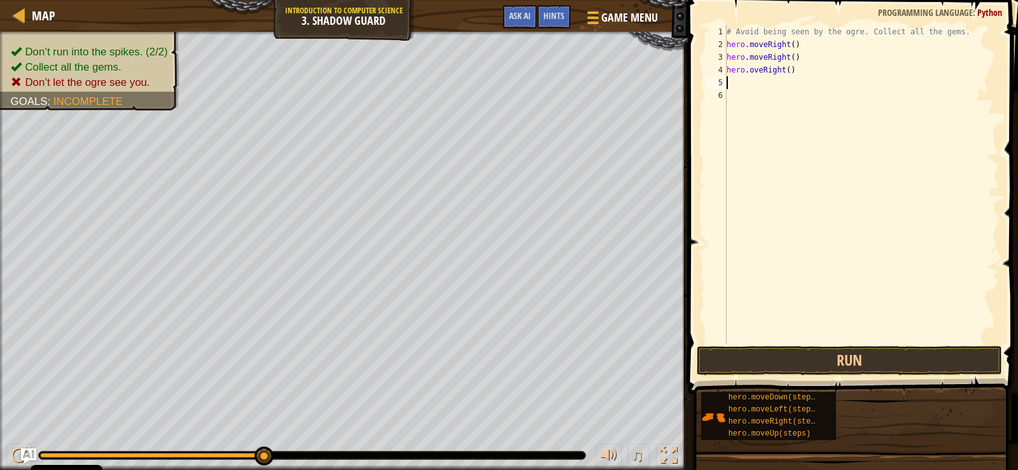
click at [795, 78] on div "# Avoid being seen by the ogre. Collect all the gems. hero . moveRight ( ) hero…" at bounding box center [861, 197] width 275 height 344
click at [796, 74] on div "# Avoid being seen by the ogre. Collect all the gems. hero . moveRight ( ) hero…" at bounding box center [861, 197] width 275 height 344
drag, startPoint x: 796, startPoint y: 74, endPoint x: 732, endPoint y: 67, distance: 64.0
click at [732, 67] on div "# Avoid being seen by the ogre. Collect all the gems. hero . moveRight ( ) hero…" at bounding box center [861, 197] width 275 height 344
type textarea "h"
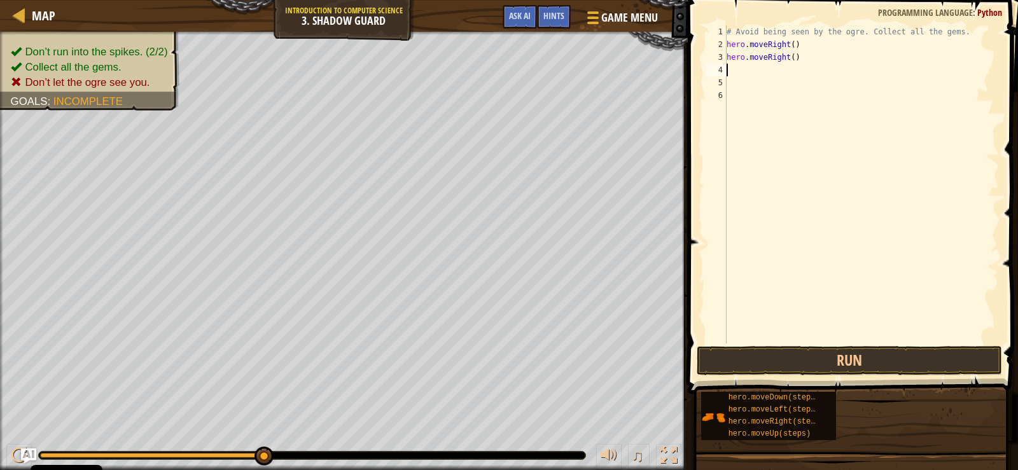
click at [821, 67] on div "# Avoid being seen by the ogre. Collect all the gems. hero . moveRight ( ) hero…" at bounding box center [861, 197] width 275 height 344
click at [804, 58] on div "# Avoid being seen by the ogre. Collect all the gems. hero . moveRight ( ) hero…" at bounding box center [861, 197] width 275 height 344
type textarea "hero.m"
type textarea "h"
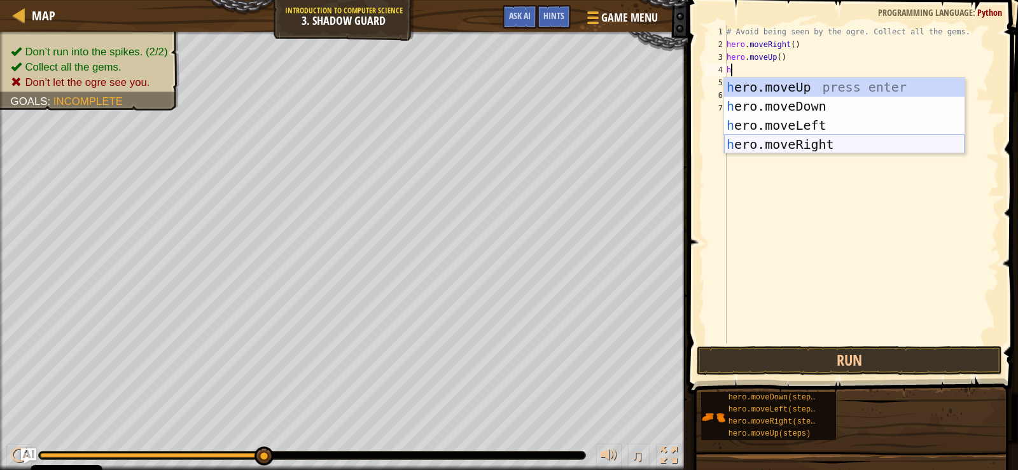
click at [812, 139] on div "h ero.moveUp press enter h ero.moveDown press enter h ero.moveLeft press enter …" at bounding box center [844, 135] width 240 height 115
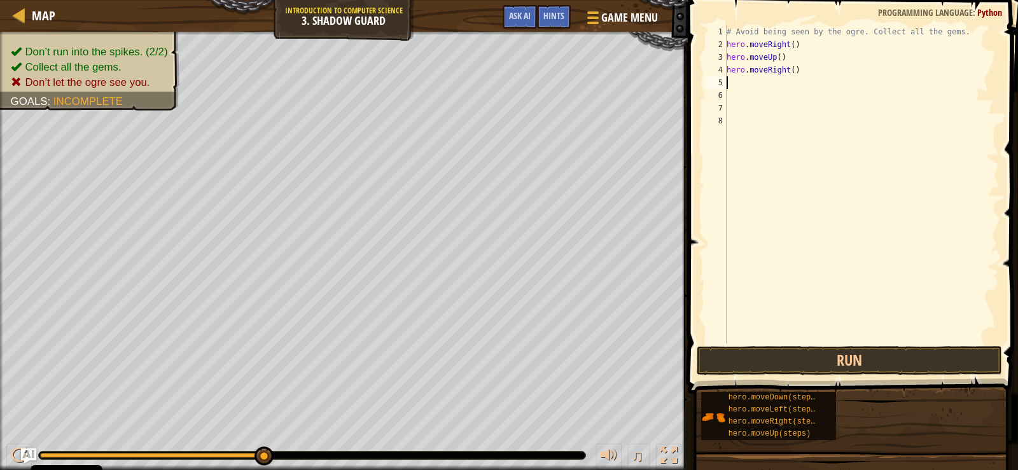
type textarea "h"
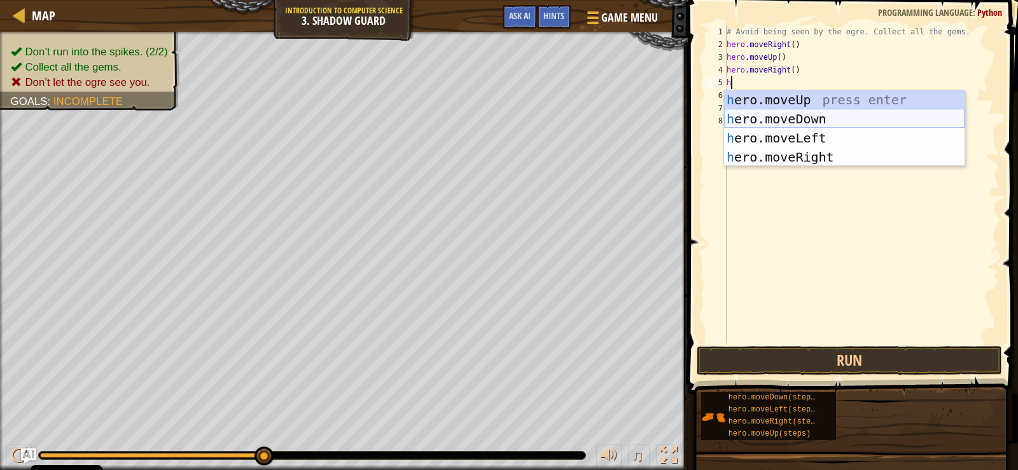
click at [807, 122] on div "h ero.moveUp press enter h ero.moveDown press enter h ero.moveLeft press enter …" at bounding box center [844, 147] width 240 height 115
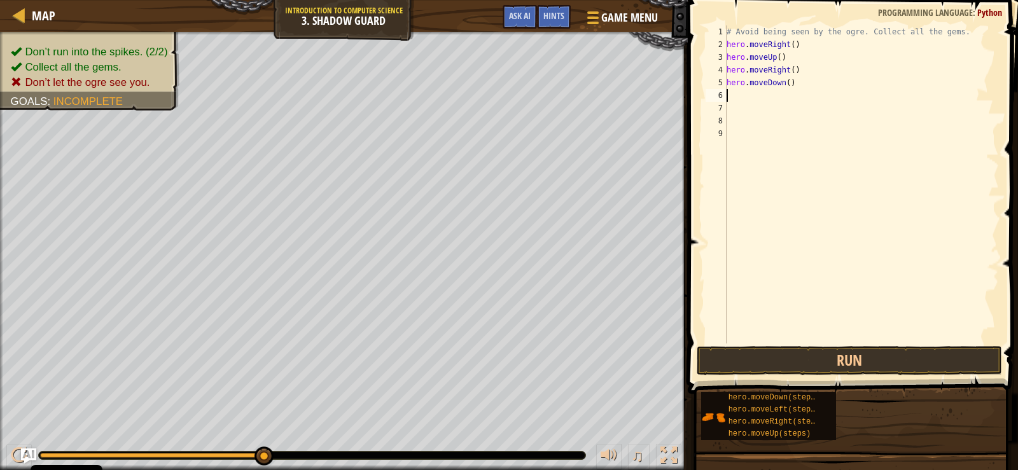
type textarea "h"
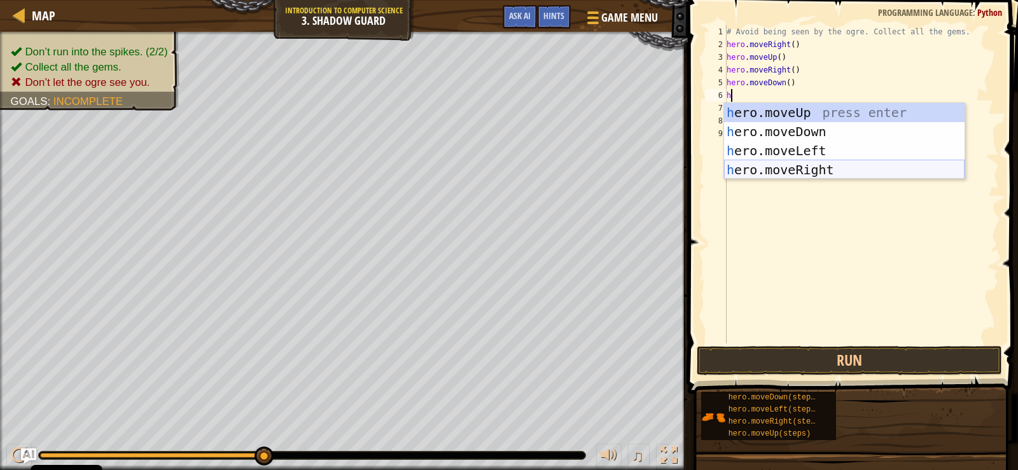
click at [809, 165] on div "h ero.moveUp press enter h ero.moveDown press enter h ero.moveLeft press enter …" at bounding box center [844, 160] width 240 height 115
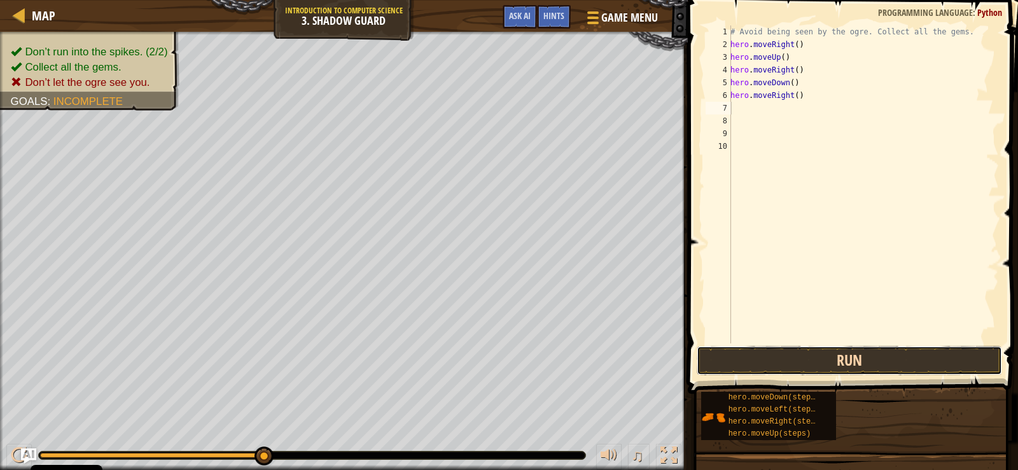
click at [866, 368] on button "Run" at bounding box center [849, 360] width 305 height 29
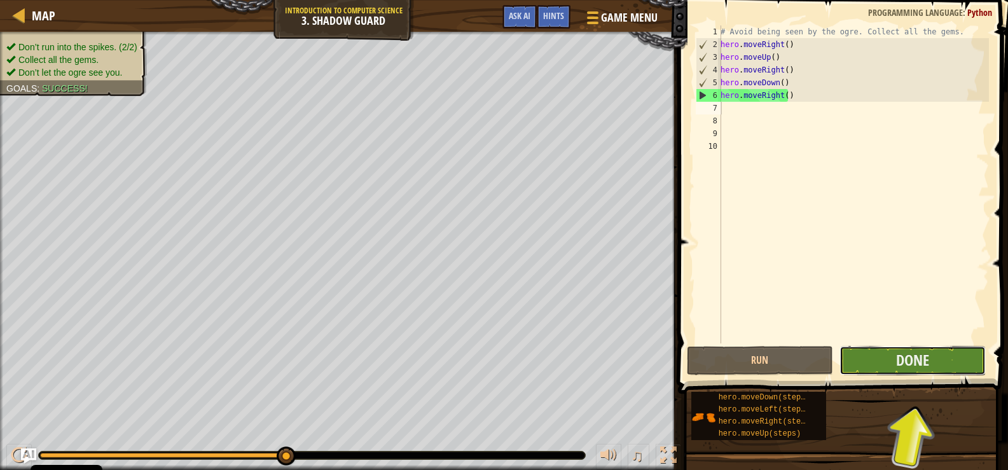
click at [943, 353] on button "Done" at bounding box center [913, 360] width 146 height 29
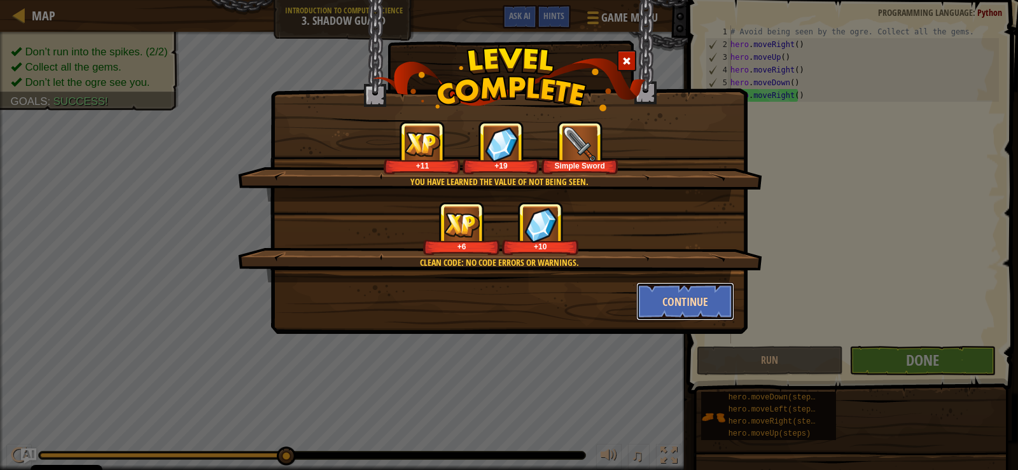
click at [679, 290] on button "Continue" at bounding box center [685, 301] width 99 height 38
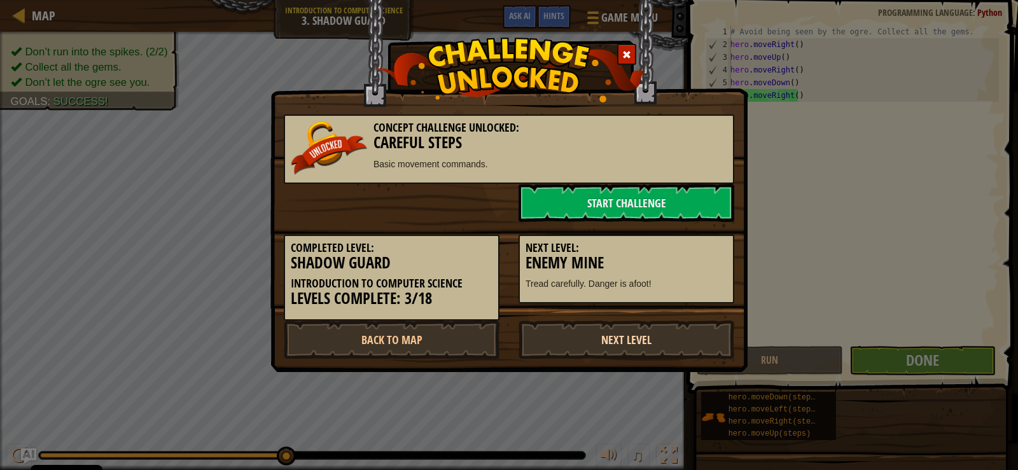
click at [665, 327] on link "Next Level" at bounding box center [626, 340] width 216 height 38
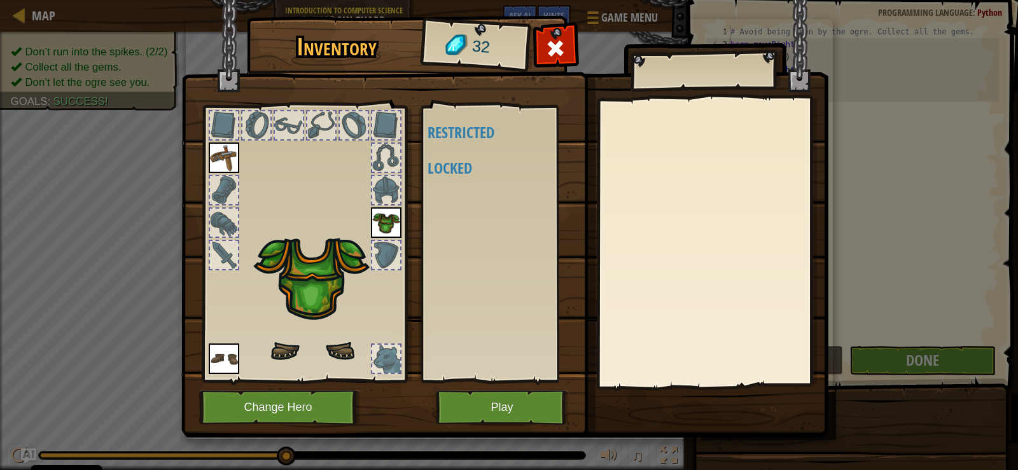
click at [461, 157] on div "Available (double-click to equip) Restricted Locked" at bounding box center [508, 243] width 160 height 265
click at [468, 139] on h4 "Restricted" at bounding box center [508, 132] width 160 height 17
click at [472, 132] on h4 "Restricted" at bounding box center [508, 132] width 160 height 17
click at [463, 160] on h4 "Locked" at bounding box center [508, 168] width 160 height 17
click at [295, 113] on div at bounding box center [289, 125] width 28 height 28
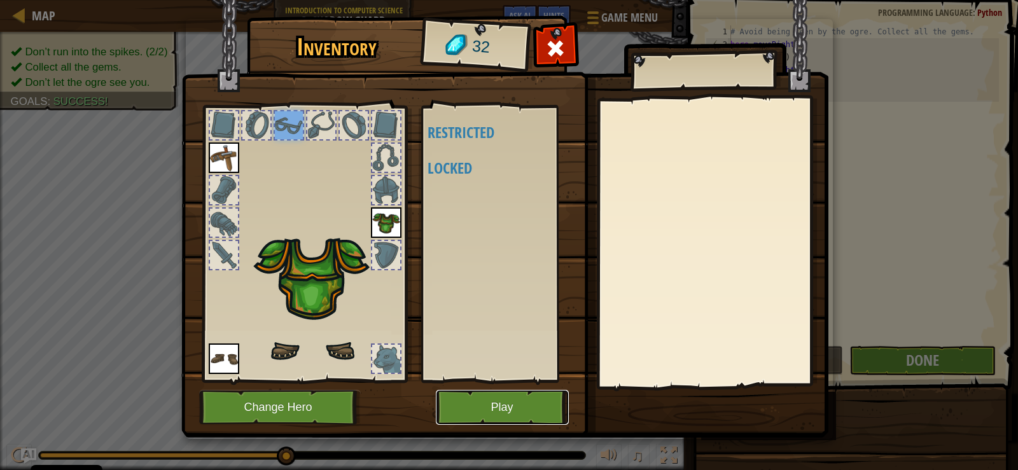
click at [489, 407] on button "Play" at bounding box center [502, 407] width 133 height 35
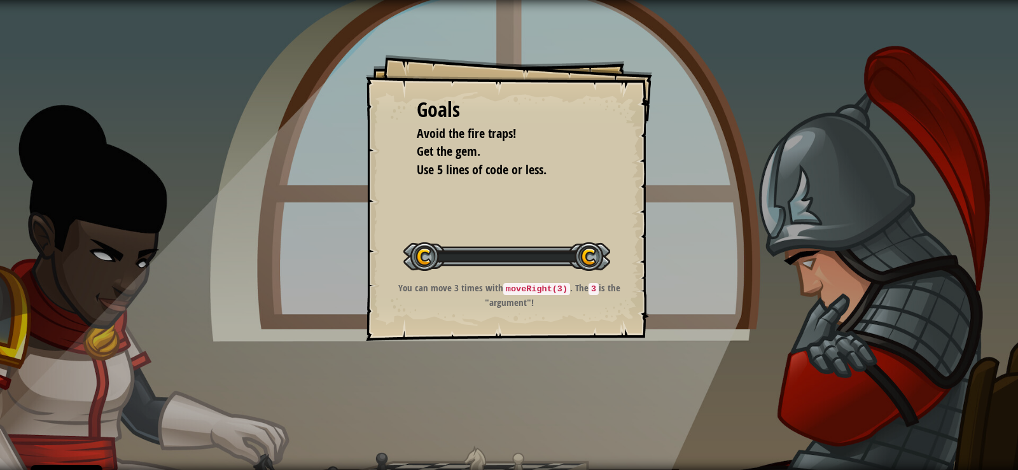
click at [499, 401] on div "Goals Avoid the fire traps! Get the gem. Use 5 lines of code or less. Start Lev…" at bounding box center [509, 235] width 1018 height 470
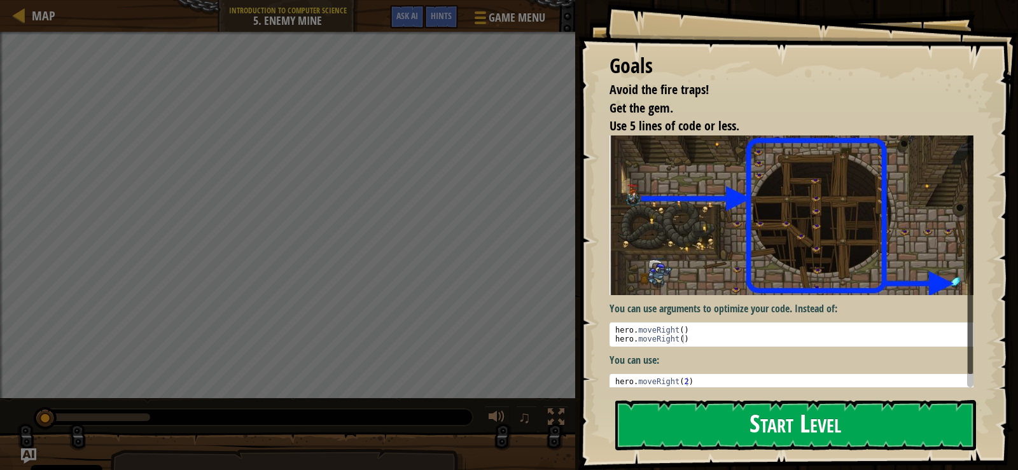
drag, startPoint x: 713, startPoint y: 413, endPoint x: 717, endPoint y: 407, distance: 6.9
click at [717, 408] on button "Start Level" at bounding box center [795, 425] width 361 height 50
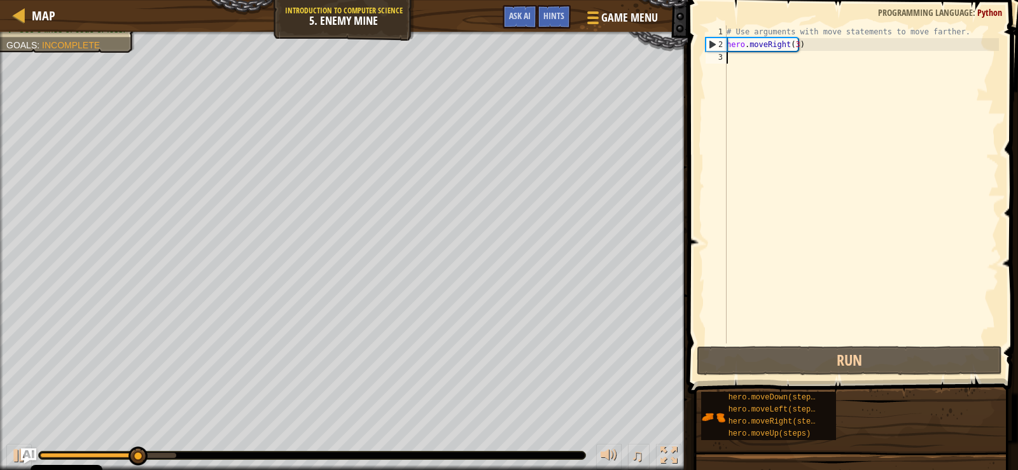
click at [760, 83] on div "# Use arguments with move statements to move farther. hero . moveRight ( 3 )" at bounding box center [861, 197] width 275 height 344
type textarea "h"
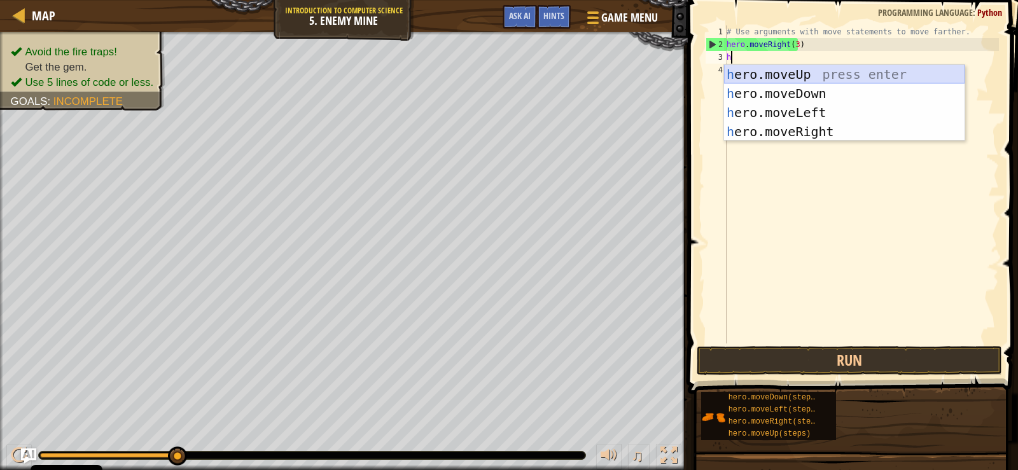
click at [780, 74] on div "h ero.moveUp press enter h ero.moveDown press enter h ero.moveLeft press enter …" at bounding box center [844, 122] width 240 height 115
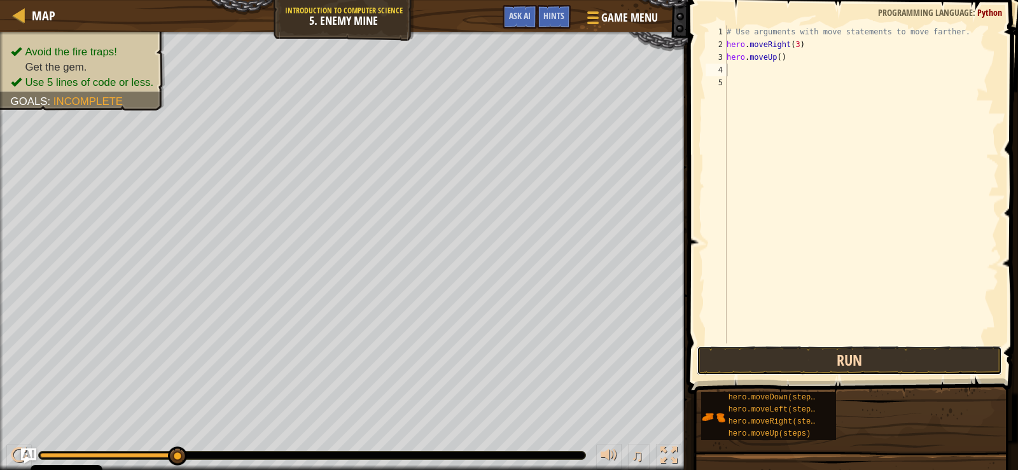
click at [912, 362] on button "Run" at bounding box center [849, 360] width 305 height 29
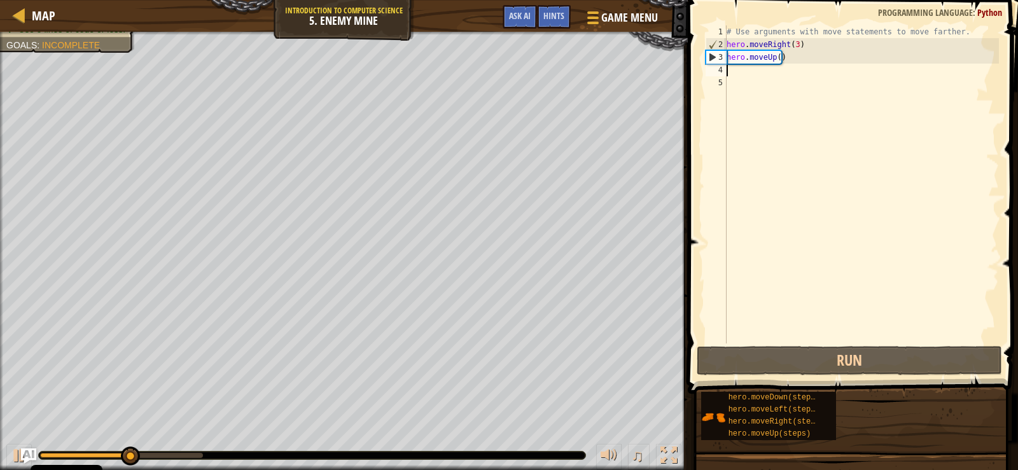
type textarea "h"
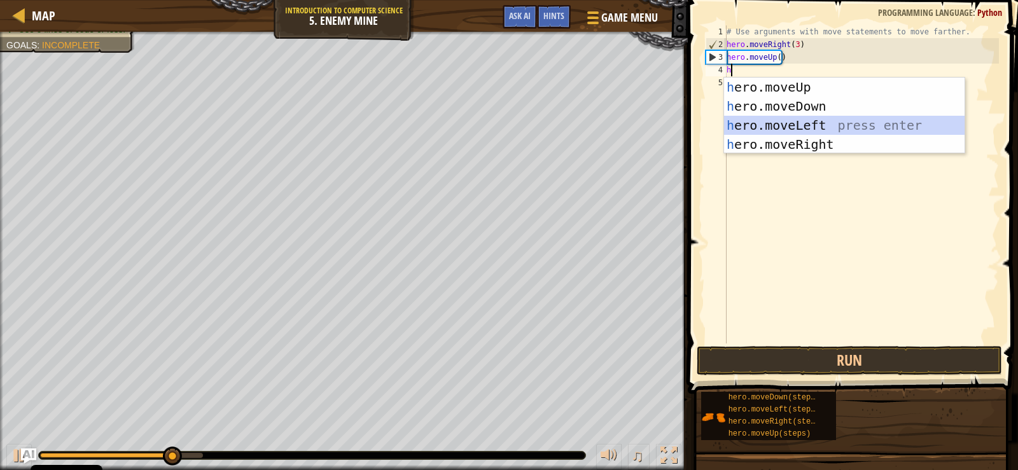
click at [797, 131] on div "h ero.moveUp press enter h ero.moveDown press enter h ero.moveLeft press enter …" at bounding box center [844, 135] width 240 height 115
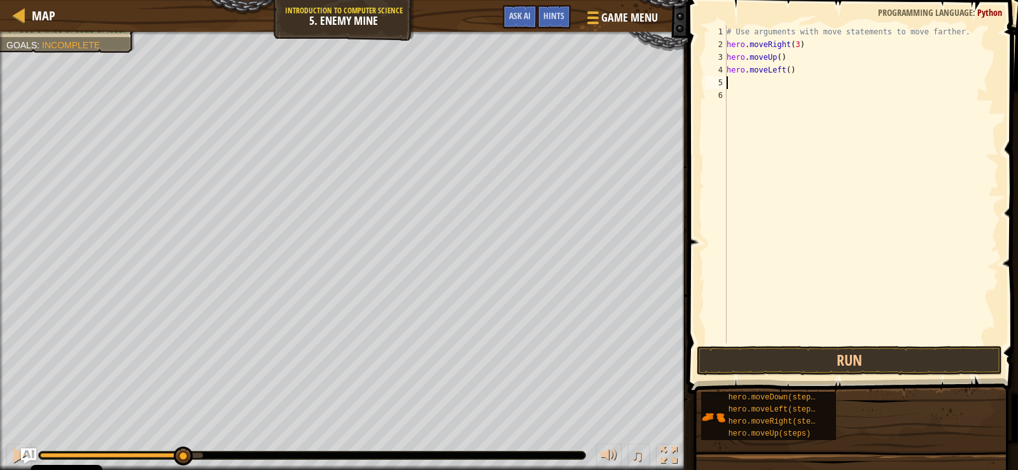
type textarea "h"
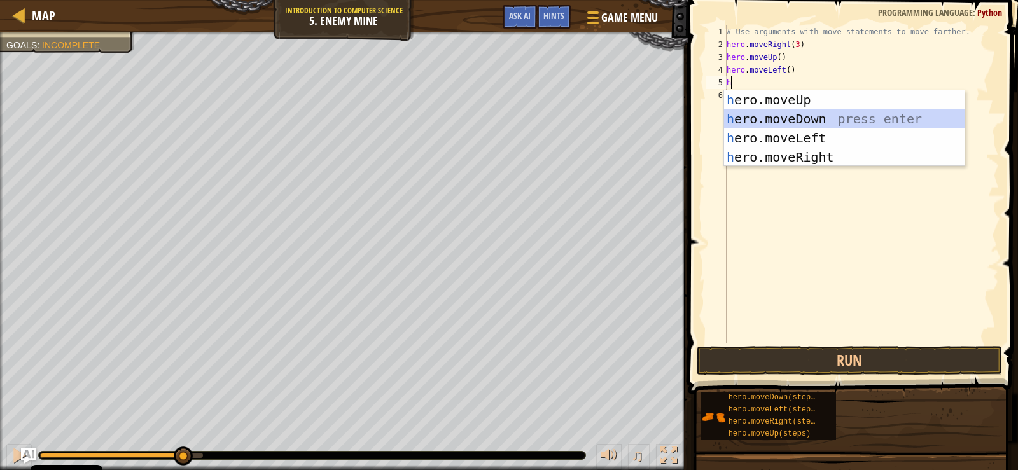
click at [787, 125] on div "h ero.moveUp press enter h ero.moveDown press enter h ero.moveLeft press enter …" at bounding box center [844, 147] width 240 height 115
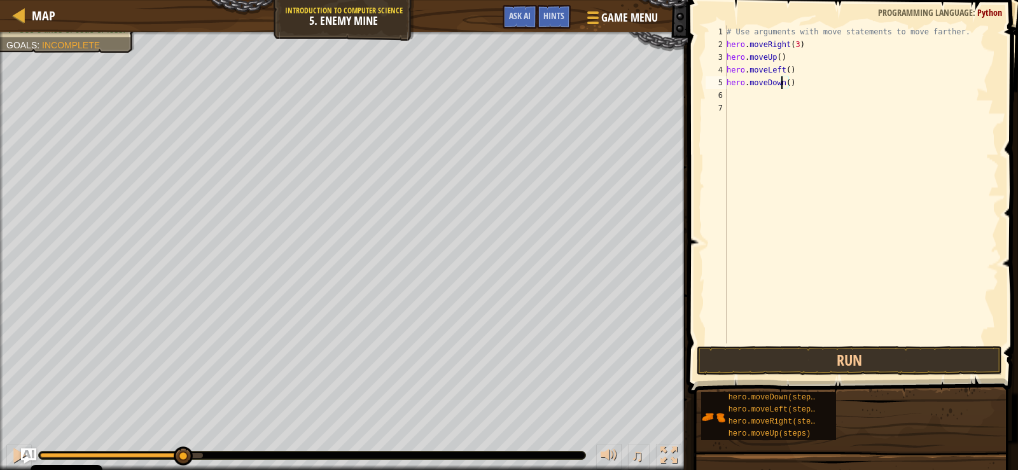
click at [782, 82] on div "# Use arguments with move statements to move farther. hero . moveRight ( 3 ) he…" at bounding box center [861, 197] width 275 height 344
click at [784, 82] on div "# Use arguments with move statements to move farther. hero . moveRight ( 3 ) he…" at bounding box center [861, 197] width 275 height 344
type textarea "hero.moveDown(3)"
click at [755, 102] on div "# Use arguments with move statements to move farther. hero . moveRight ( 3 ) he…" at bounding box center [861, 197] width 275 height 344
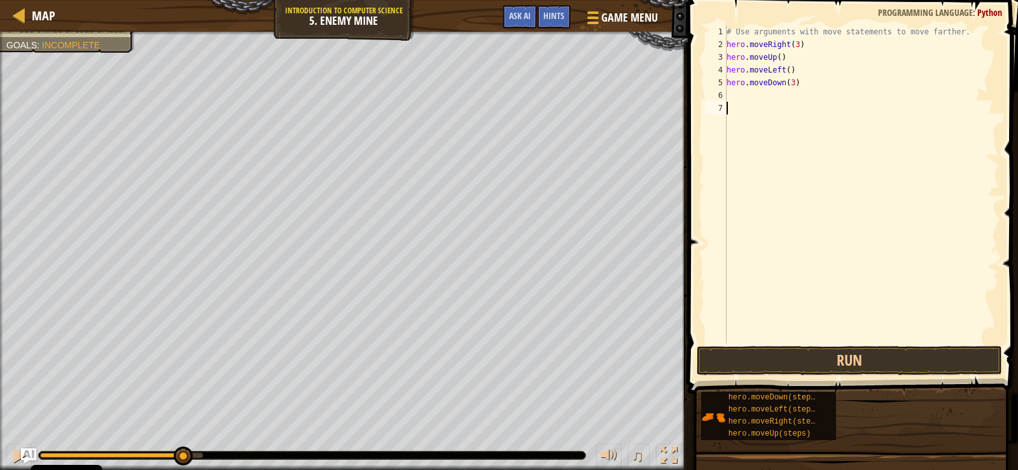
scroll to position [6, 0]
type textarea "r"
click at [751, 101] on div "# Use arguments with move statements to move farther. hero . moveRight ( 3 ) he…" at bounding box center [861, 197] width 275 height 344
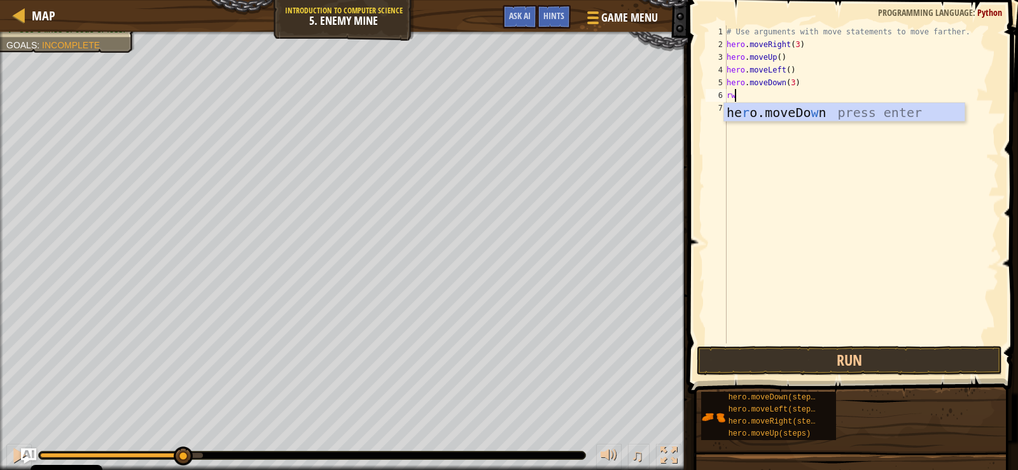
type textarea "rw"
click at [777, 116] on div "he r o.moveDo w n press enter" at bounding box center [844, 131] width 240 height 57
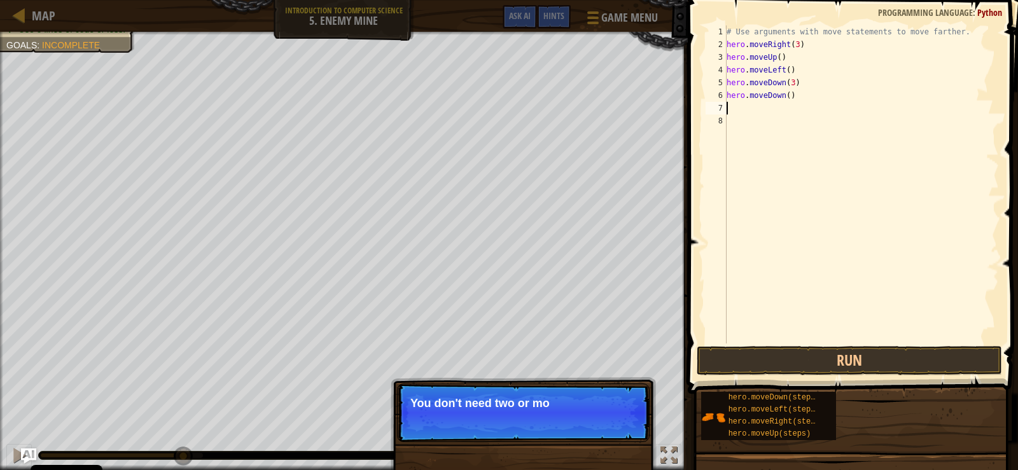
click at [793, 106] on div "# Use arguments with move statements to move farther. hero . moveRight ( 3 ) he…" at bounding box center [861, 197] width 275 height 344
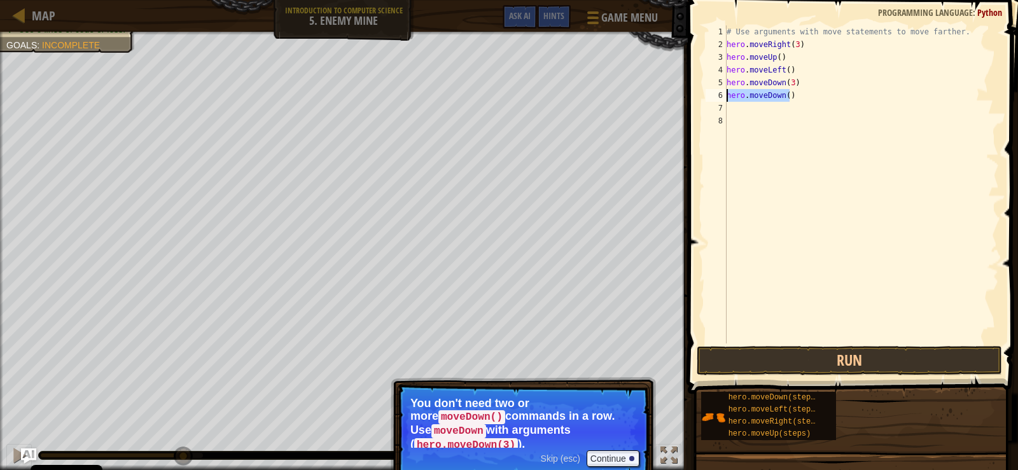
drag, startPoint x: 797, startPoint y: 99, endPoint x: 725, endPoint y: 95, distance: 71.3
click at [726, 95] on div "1 2 3 4 5 6 7 8 # Use arguments with move statements to move farther. hero . mo…" at bounding box center [851, 184] width 296 height 318
type textarea "hero.moveDown()"
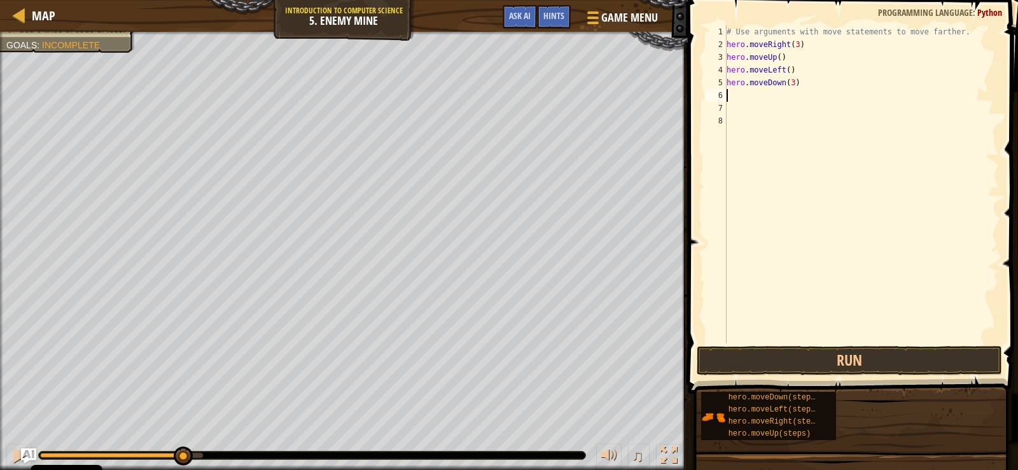
type textarea "h"
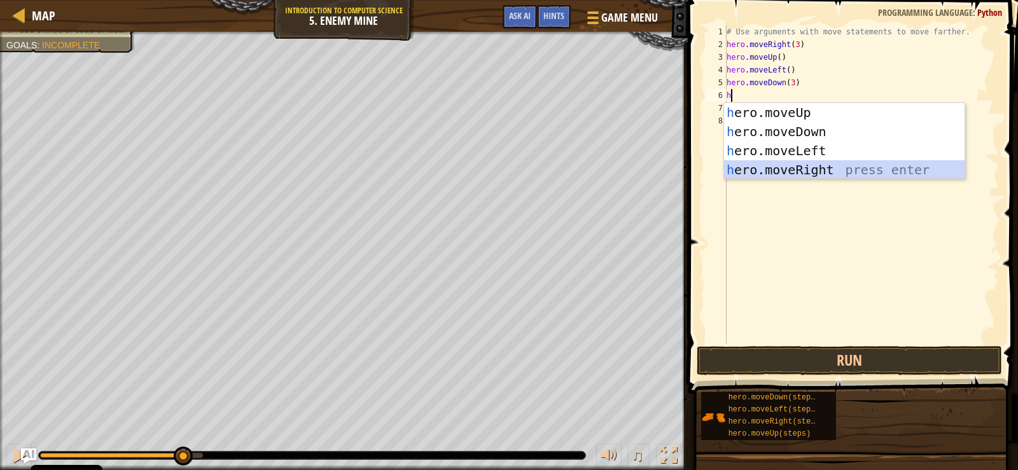
click at [766, 167] on div "h ero.moveUp press enter h ero.moveDown press enter h ero.moveLeft press enter …" at bounding box center [844, 160] width 240 height 115
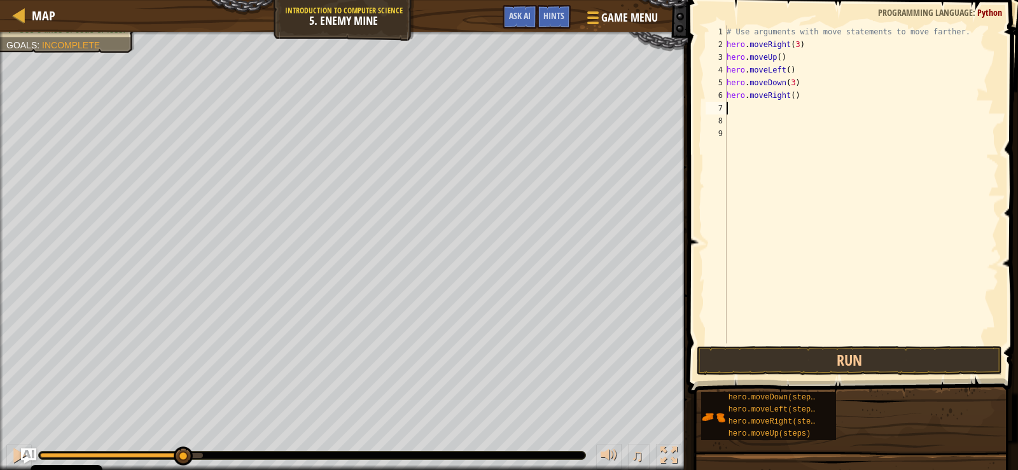
click at [789, 97] on div "# Use arguments with move statements to move farther. hero . moveRight ( 3 ) he…" at bounding box center [861, 197] width 275 height 344
click at [859, 356] on button "Run" at bounding box center [849, 360] width 305 height 29
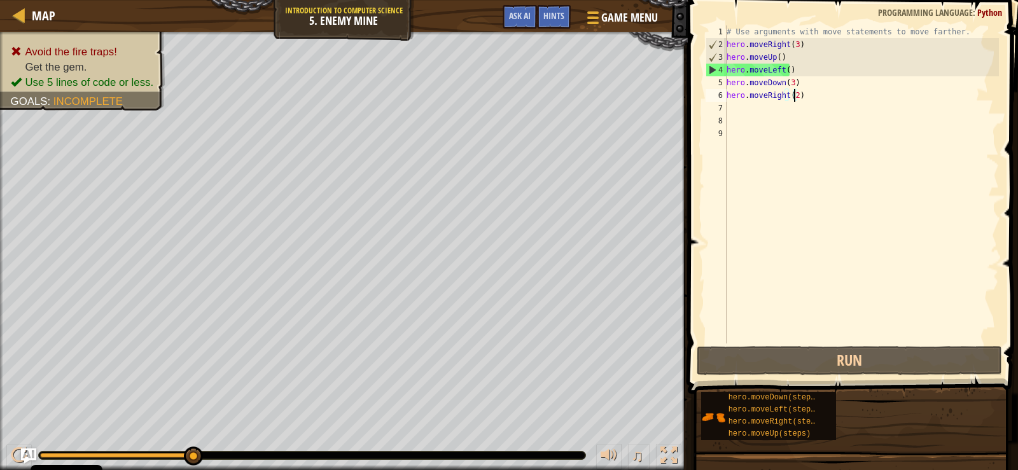
click at [776, 75] on div "# Use arguments with move statements to move farther. hero . moveRight ( 3 ) he…" at bounding box center [861, 197] width 275 height 344
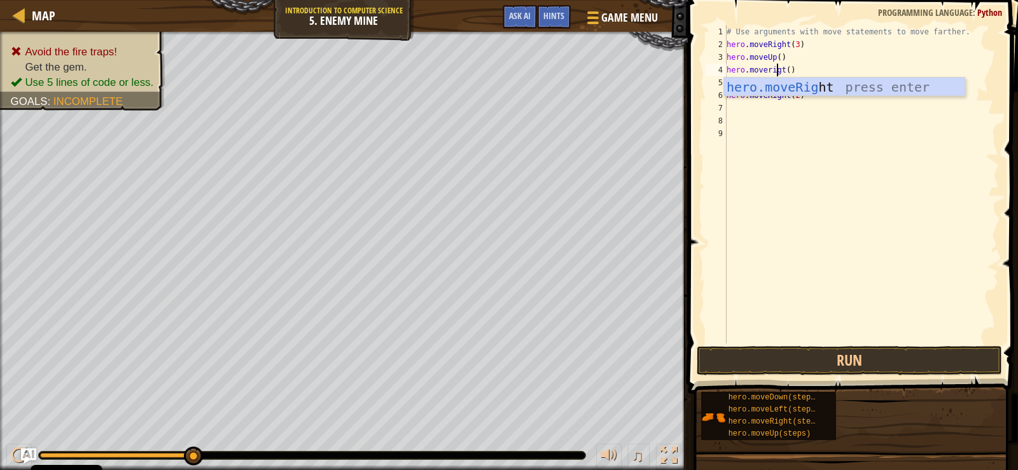
scroll to position [6, 4]
click at [790, 85] on div "hero.moveRight press enter" at bounding box center [844, 106] width 240 height 57
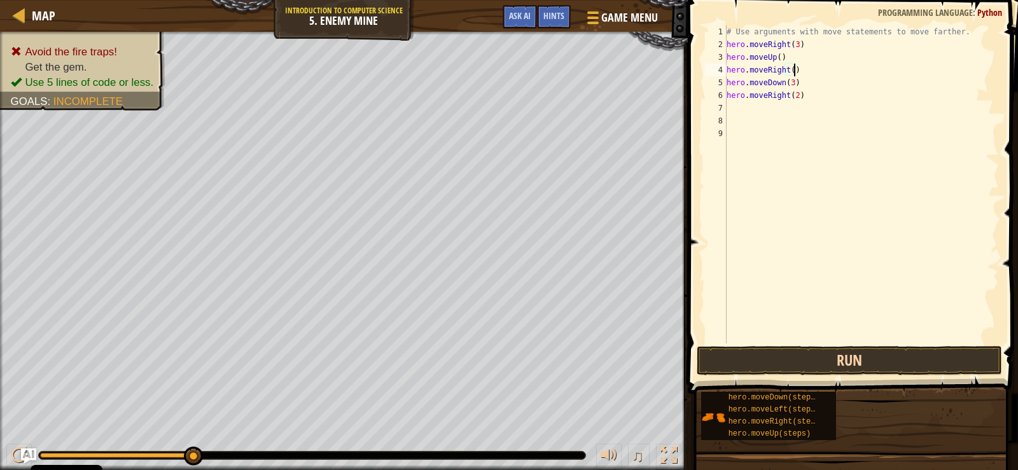
type textarea "hero.moveRight()"
click at [852, 367] on button "Run" at bounding box center [849, 360] width 305 height 29
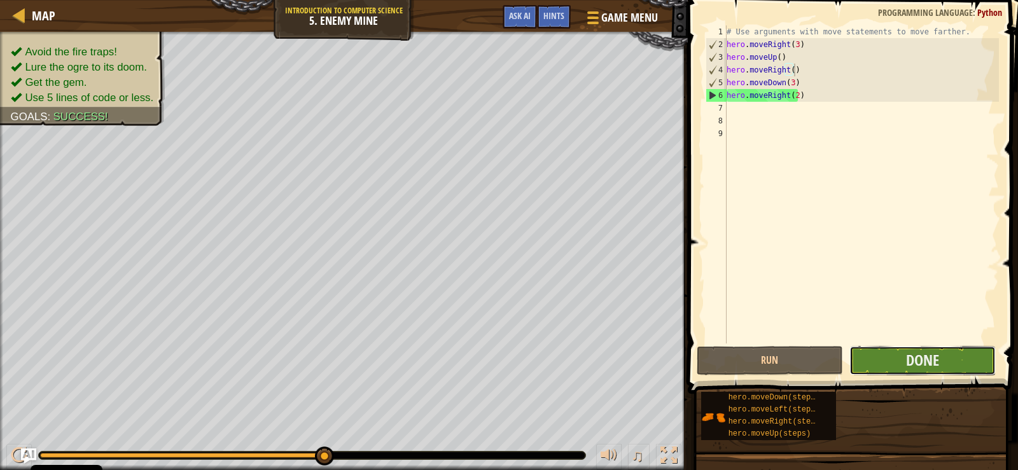
click at [849, 363] on button "Done" at bounding box center [922, 360] width 146 height 29
